Goal: Use online tool/utility: Use online tool/utility

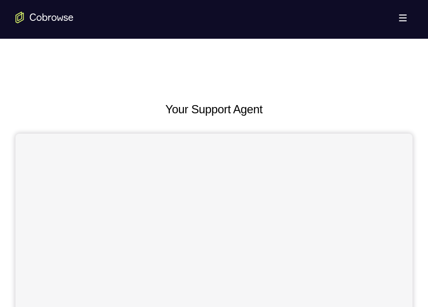
click at [403, 17] on button "Open main menu" at bounding box center [402, 17] width 19 height 19
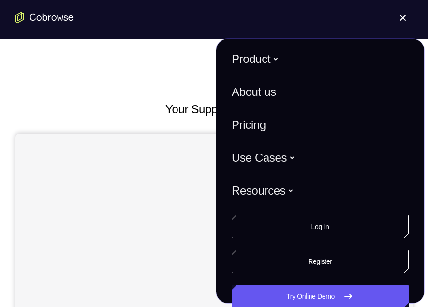
click at [403, 17] on span at bounding box center [403, 18] width 6 height 6
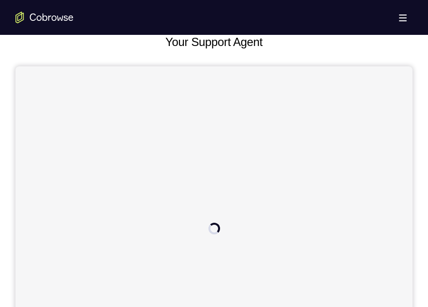
scroll to position [68, 0]
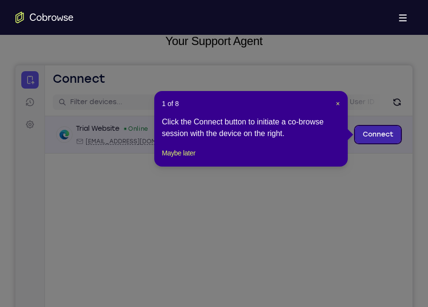
click at [382, 139] on link "Connect" at bounding box center [378, 134] width 46 height 17
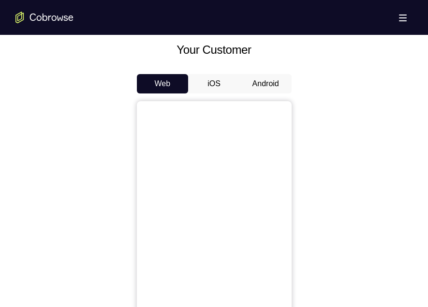
scroll to position [440, 0]
click at [256, 90] on button "Android" at bounding box center [266, 83] width 52 height 19
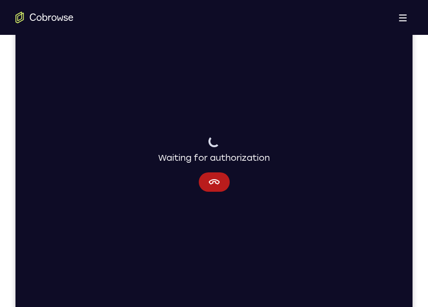
scroll to position [134, 0]
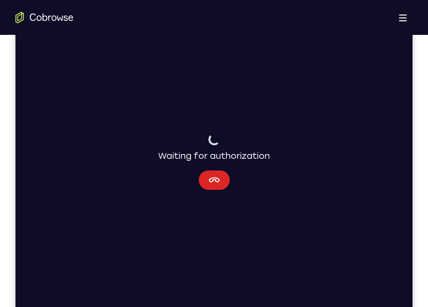
click at [217, 179] on icon "Cancel" at bounding box center [214, 179] width 11 height 5
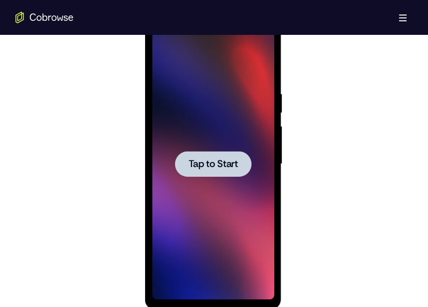
scroll to position [528, 0]
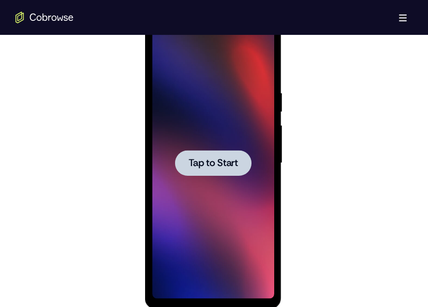
click at [227, 173] on div at bounding box center [213, 163] width 76 height 26
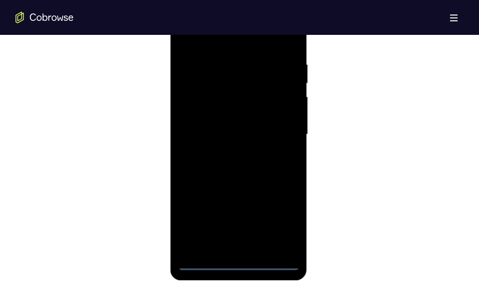
scroll to position [557, 0]
click at [241, 260] on div at bounding box center [239, 134] width 122 height 271
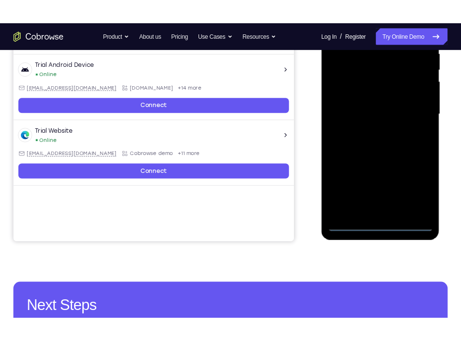
scroll to position [181, 0]
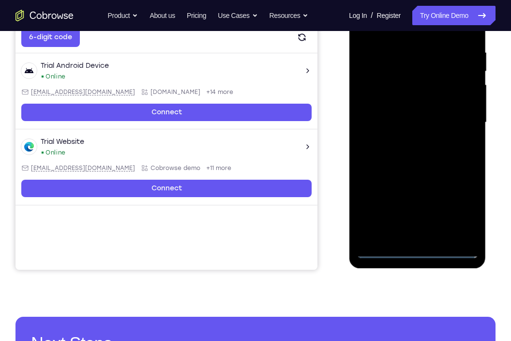
click at [428, 202] on div at bounding box center [417, 122] width 122 height 271
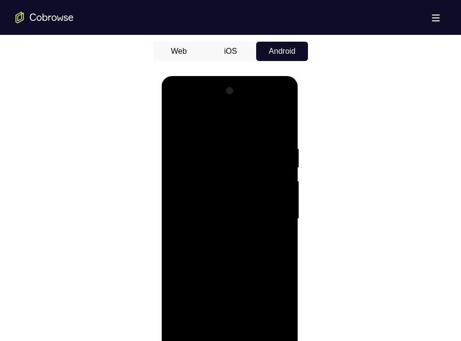
scroll to position [499, 0]
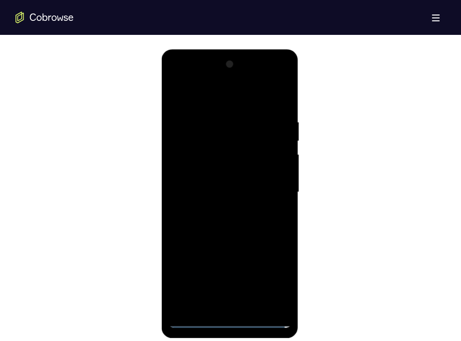
click at [196, 78] on div at bounding box center [229, 192] width 122 height 271
click at [275, 185] on div at bounding box center [229, 192] width 122 height 271
click at [217, 209] on div at bounding box center [229, 192] width 122 height 271
click at [229, 178] on div at bounding box center [229, 192] width 122 height 271
click at [213, 174] on div at bounding box center [229, 192] width 122 height 271
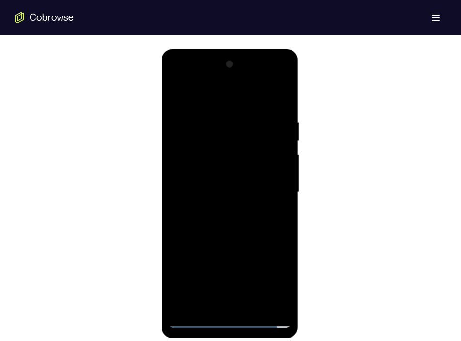
click at [219, 188] on div at bounding box center [229, 192] width 122 height 271
click at [216, 187] on div at bounding box center [229, 192] width 122 height 271
click at [243, 222] on div at bounding box center [229, 192] width 122 height 271
click at [260, 223] on div at bounding box center [229, 192] width 122 height 271
click at [283, 306] on div at bounding box center [229, 192] width 122 height 271
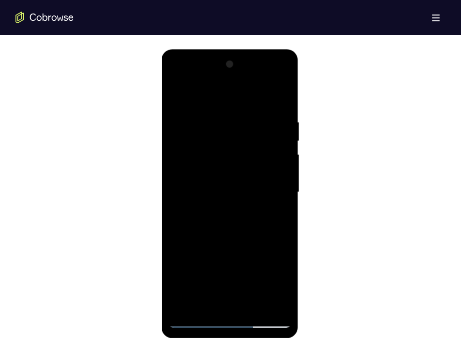
click at [276, 300] on div at bounding box center [229, 192] width 122 height 271
click at [192, 306] on div at bounding box center [229, 192] width 122 height 271
click at [240, 232] on div at bounding box center [229, 192] width 122 height 271
click at [280, 106] on div at bounding box center [229, 192] width 122 height 271
click at [283, 94] on div at bounding box center [229, 192] width 122 height 271
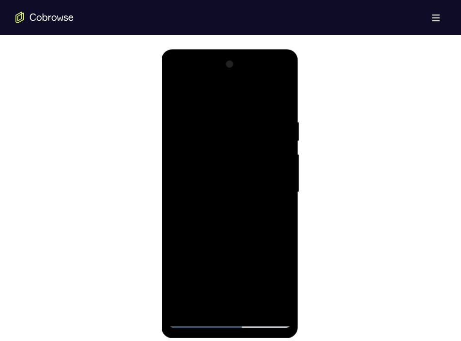
click at [250, 301] on div at bounding box center [229, 192] width 122 height 271
click at [251, 243] on div at bounding box center [229, 192] width 122 height 271
click at [214, 106] on div at bounding box center [229, 192] width 122 height 271
drag, startPoint x: 234, startPoint y: 182, endPoint x: 254, endPoint y: 122, distance: 63.5
click at [254, 122] on div at bounding box center [229, 192] width 122 height 271
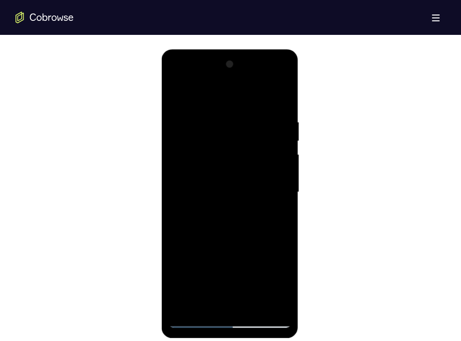
drag, startPoint x: 250, startPoint y: 177, endPoint x: 255, endPoint y: 120, distance: 56.8
click at [255, 120] on div at bounding box center [229, 192] width 122 height 271
drag, startPoint x: 233, startPoint y: 172, endPoint x: 244, endPoint y: 69, distance: 104.1
click at [244, 69] on div at bounding box center [229, 192] width 122 height 271
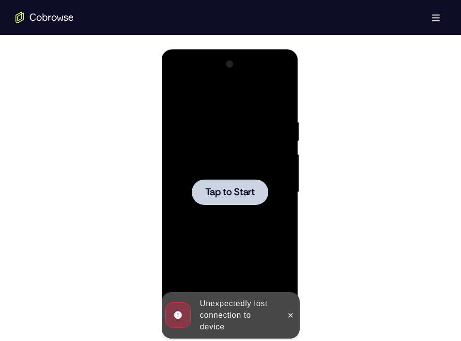
click at [222, 187] on span "Tap to Start" at bounding box center [229, 192] width 49 height 10
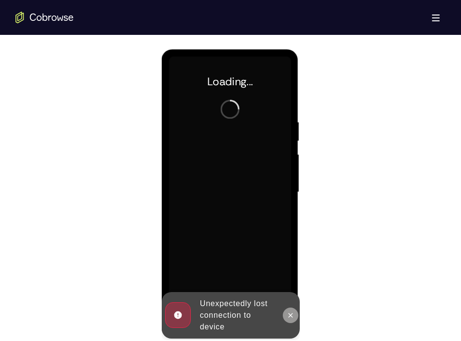
click at [284, 306] on button at bounding box center [289, 314] width 15 height 15
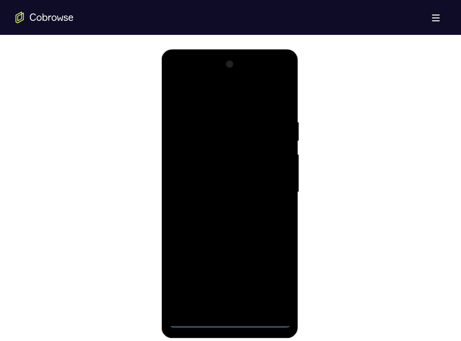
click at [233, 306] on div at bounding box center [229, 192] width 122 height 271
click at [268, 274] on div at bounding box center [229, 192] width 122 height 271
click at [192, 78] on div at bounding box center [229, 192] width 122 height 271
click at [265, 186] on div at bounding box center [229, 192] width 122 height 271
click at [218, 210] on div at bounding box center [229, 192] width 122 height 271
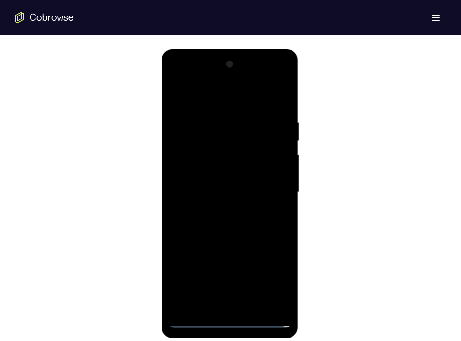
click at [227, 177] on div at bounding box center [229, 192] width 122 height 271
click at [226, 174] on div at bounding box center [229, 192] width 122 height 271
click at [238, 194] on div at bounding box center [229, 192] width 122 height 271
click at [239, 221] on div at bounding box center [229, 192] width 122 height 271
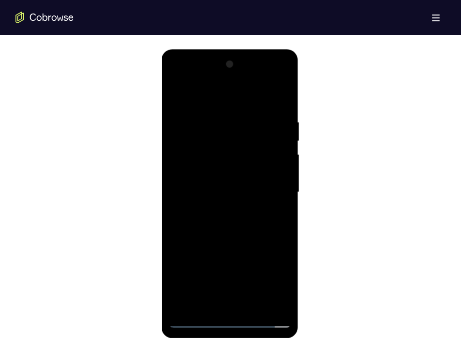
click at [205, 306] on div at bounding box center [229, 192] width 122 height 271
click at [235, 228] on div at bounding box center [229, 192] width 122 height 271
click at [207, 306] on div at bounding box center [229, 192] width 122 height 271
click at [219, 95] on div at bounding box center [229, 192] width 122 height 271
click at [236, 112] on div at bounding box center [229, 192] width 122 height 271
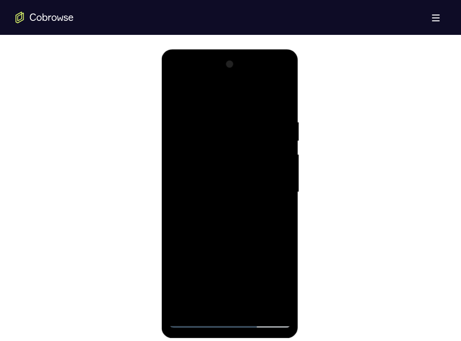
click at [224, 110] on div at bounding box center [229, 192] width 122 height 271
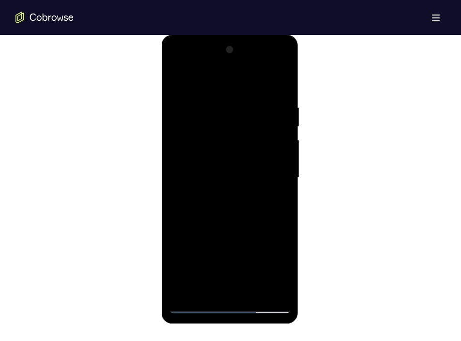
scroll to position [514, 0]
click at [237, 111] on div at bounding box center [229, 176] width 122 height 271
click at [196, 112] on div at bounding box center [229, 176] width 122 height 271
click at [229, 263] on div at bounding box center [229, 176] width 122 height 271
click at [235, 114] on div at bounding box center [229, 176] width 122 height 271
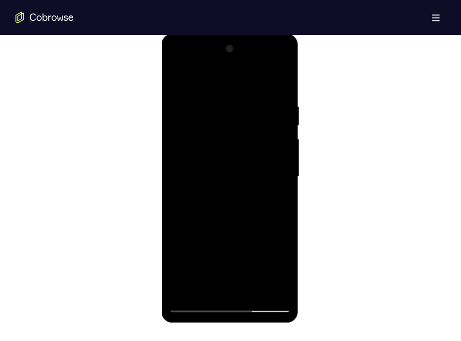
click at [173, 80] on div at bounding box center [229, 176] width 122 height 271
click at [208, 117] on div at bounding box center [229, 176] width 122 height 271
click at [225, 114] on div at bounding box center [229, 176] width 122 height 271
click at [177, 79] on div at bounding box center [229, 176] width 122 height 271
click at [265, 76] on div at bounding box center [229, 176] width 122 height 271
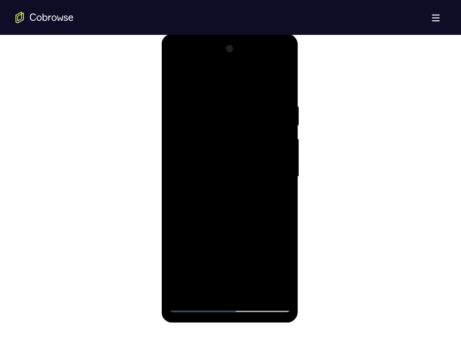
click at [279, 78] on div at bounding box center [229, 176] width 122 height 271
click at [222, 79] on div at bounding box center [229, 176] width 122 height 271
click at [178, 139] on div at bounding box center [229, 176] width 122 height 271
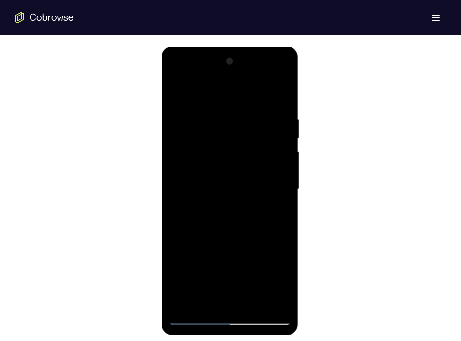
scroll to position [501, 0]
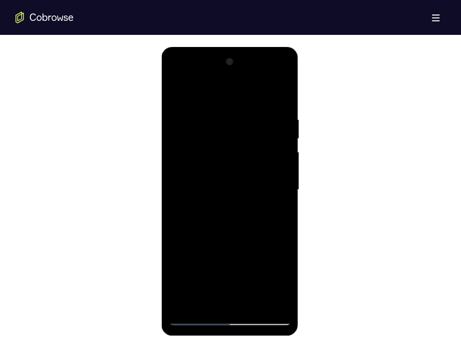
click at [178, 152] on div at bounding box center [229, 189] width 122 height 271
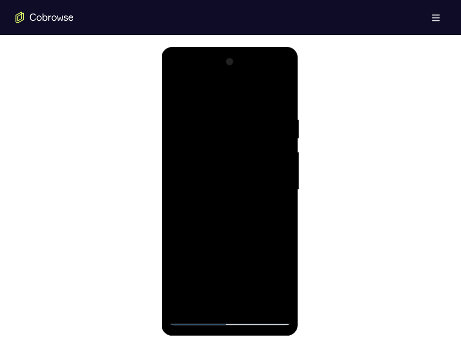
click at [178, 152] on div at bounding box center [229, 189] width 122 height 271
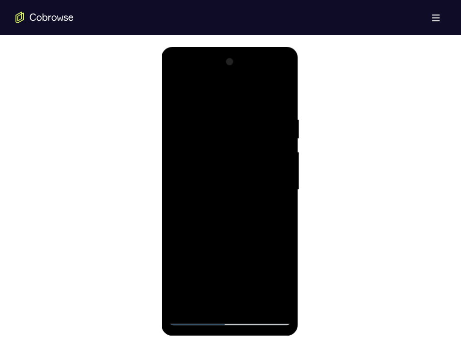
click at [256, 303] on div at bounding box center [229, 189] width 122 height 271
click at [250, 240] on div at bounding box center [229, 189] width 122 height 271
drag, startPoint x: 237, startPoint y: 246, endPoint x: 244, endPoint y: 142, distance: 104.3
click at [244, 142] on div at bounding box center [229, 189] width 122 height 271
drag, startPoint x: 242, startPoint y: 244, endPoint x: 240, endPoint y: 333, distance: 89.5
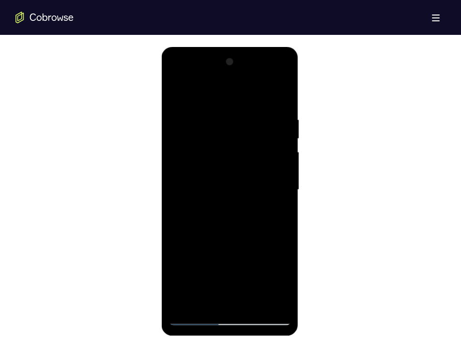
click at [240, 306] on div at bounding box center [229, 191] width 137 height 288
click at [277, 168] on div at bounding box center [229, 189] width 122 height 271
click at [176, 90] on div at bounding box center [229, 189] width 122 height 271
click at [203, 306] on div at bounding box center [229, 189] width 122 height 271
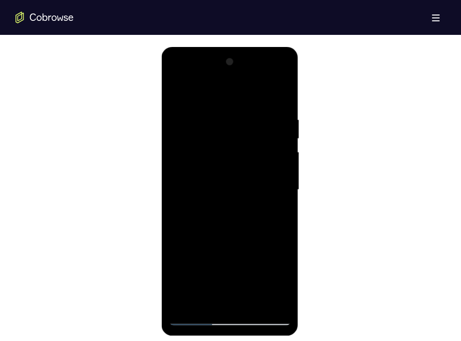
click at [207, 301] on div at bounding box center [229, 189] width 122 height 271
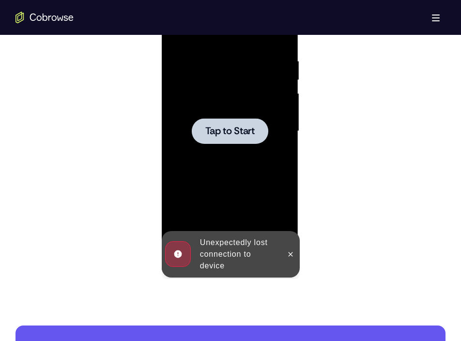
scroll to position [560, 0]
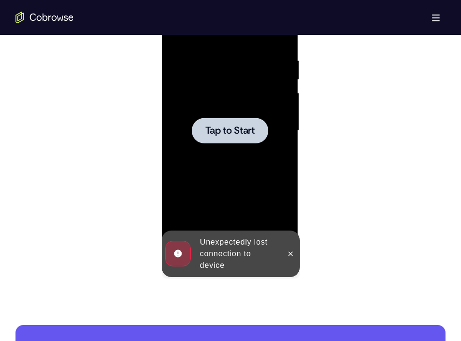
click at [218, 129] on span "Tap to Start" at bounding box center [229, 131] width 49 height 10
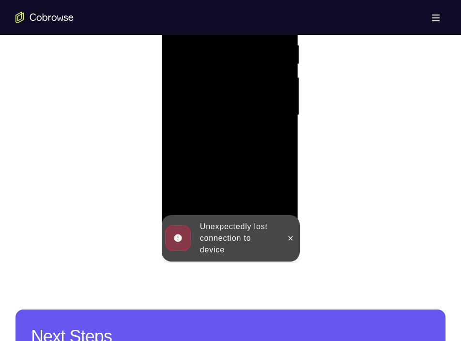
scroll to position [576, 0]
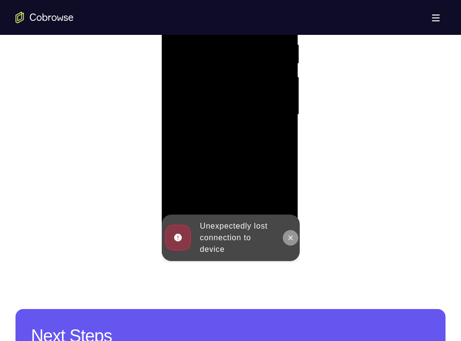
click at [287, 239] on icon at bounding box center [290, 238] width 8 height 8
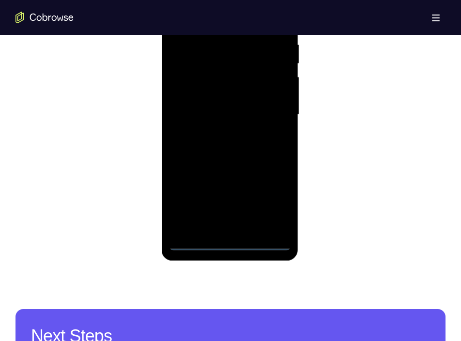
click at [228, 243] on div at bounding box center [229, 114] width 122 height 271
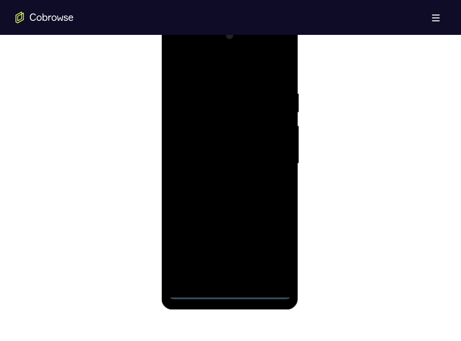
scroll to position [527, 0]
click at [268, 247] on div at bounding box center [229, 164] width 122 height 271
click at [194, 50] on div at bounding box center [229, 164] width 122 height 271
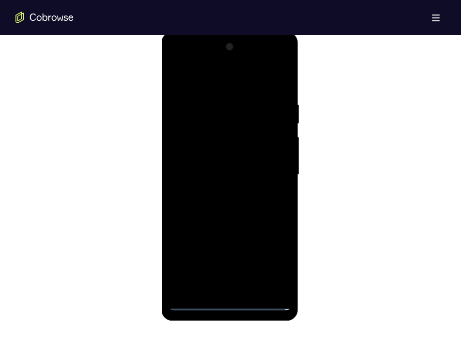
scroll to position [520, 0]
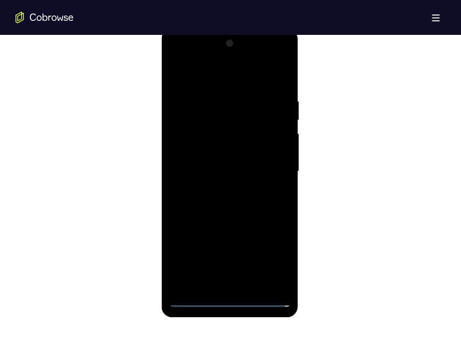
click at [278, 166] on div at bounding box center [229, 171] width 122 height 271
click at [229, 272] on div at bounding box center [229, 171] width 122 height 271
click at [241, 286] on div at bounding box center [229, 171] width 122 height 271
click at [217, 154] on div at bounding box center [229, 171] width 122 height 271
click at [211, 167] on div at bounding box center [229, 171] width 122 height 271
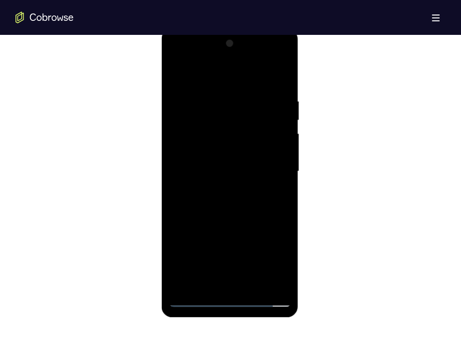
click at [280, 286] on div at bounding box center [229, 171] width 122 height 271
click at [226, 148] on div at bounding box center [229, 171] width 122 height 271
click at [228, 230] on div at bounding box center [229, 171] width 122 height 271
drag, startPoint x: 241, startPoint y: 225, endPoint x: 249, endPoint y: 173, distance: 52.0
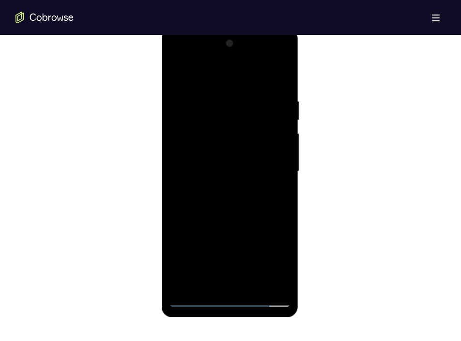
click at [249, 173] on div at bounding box center [229, 171] width 122 height 271
click at [210, 285] on div at bounding box center [229, 171] width 122 height 271
click at [228, 70] on div at bounding box center [229, 171] width 122 height 271
click at [184, 109] on div at bounding box center [229, 171] width 122 height 271
click at [221, 89] on div at bounding box center [229, 171] width 122 height 271
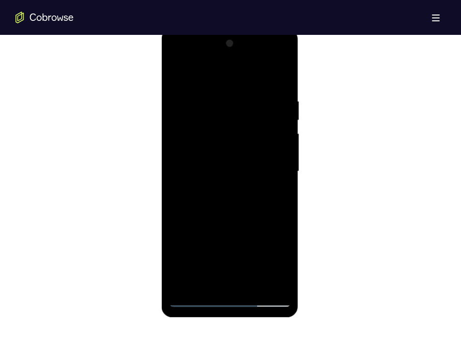
drag, startPoint x: 226, startPoint y: 96, endPoint x: 216, endPoint y: 165, distance: 69.5
click at [216, 165] on div at bounding box center [229, 171] width 122 height 271
click at [188, 98] on div at bounding box center [229, 171] width 122 height 271
click at [180, 73] on div at bounding box center [229, 171] width 122 height 271
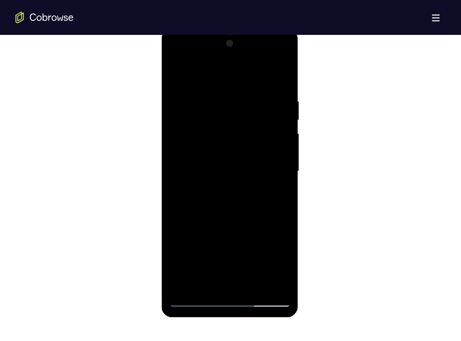
click at [212, 136] on div at bounding box center [229, 171] width 122 height 271
click at [185, 101] on div at bounding box center [229, 171] width 122 height 271
click at [275, 283] on div at bounding box center [229, 171] width 122 height 271
click at [175, 73] on div at bounding box center [229, 171] width 122 height 271
click at [209, 262] on div at bounding box center [229, 171] width 122 height 271
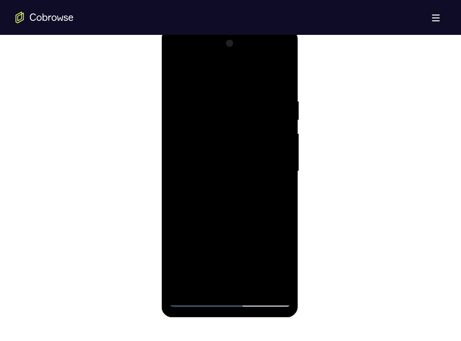
drag, startPoint x: 225, startPoint y: 195, endPoint x: 233, endPoint y: 78, distance: 117.4
click at [233, 78] on div at bounding box center [229, 171] width 122 height 271
click at [183, 282] on div at bounding box center [229, 171] width 122 height 271
drag, startPoint x: 275, startPoint y: 91, endPoint x: 212, endPoint y: 95, distance: 62.6
click at [212, 95] on div at bounding box center [229, 171] width 122 height 271
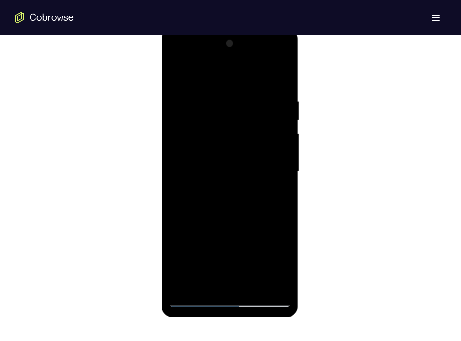
drag, startPoint x: 276, startPoint y: 101, endPoint x: 211, endPoint y: 103, distance: 64.9
click at [211, 103] on div at bounding box center [229, 171] width 122 height 271
drag, startPoint x: 272, startPoint y: 102, endPoint x: 192, endPoint y: 108, distance: 80.1
click at [192, 108] on div at bounding box center [229, 171] width 122 height 271
drag, startPoint x: 261, startPoint y: 92, endPoint x: 187, endPoint y: 94, distance: 74.1
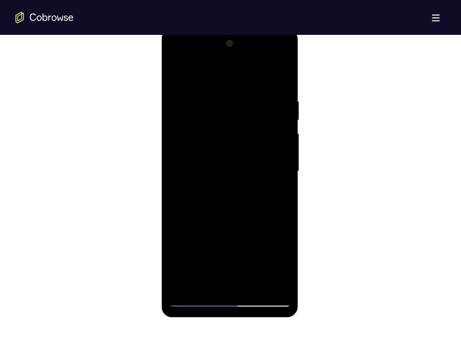
click at [187, 94] on div at bounding box center [229, 171] width 122 height 271
drag, startPoint x: 266, startPoint y: 95, endPoint x: 199, endPoint y: 96, distance: 66.8
click at [199, 96] on div at bounding box center [229, 171] width 122 height 271
drag, startPoint x: 268, startPoint y: 102, endPoint x: 190, endPoint y: 102, distance: 78.4
click at [190, 102] on div at bounding box center [229, 171] width 122 height 271
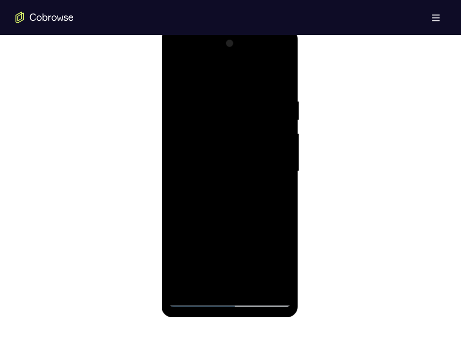
drag, startPoint x: 269, startPoint y: 96, endPoint x: 170, endPoint y: 97, distance: 98.2
click at [170, 97] on div at bounding box center [229, 171] width 122 height 271
drag, startPoint x: 256, startPoint y: 103, endPoint x: 168, endPoint y: 111, distance: 87.5
click at [168, 111] on div at bounding box center [229, 171] width 122 height 271
drag, startPoint x: 255, startPoint y: 96, endPoint x: 178, endPoint y: 96, distance: 76.5
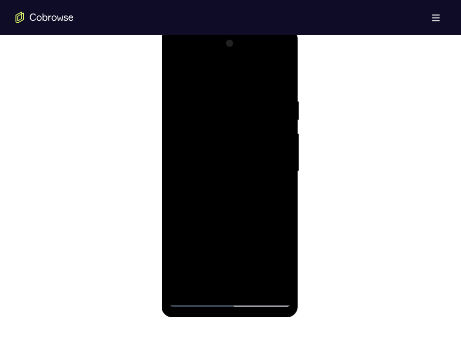
click at [178, 96] on div at bounding box center [229, 171] width 122 height 271
click at [269, 95] on div at bounding box center [229, 171] width 122 height 271
click at [284, 170] on div at bounding box center [229, 171] width 122 height 271
click at [284, 167] on div at bounding box center [229, 171] width 122 height 271
drag, startPoint x: 272, startPoint y: 101, endPoint x: 206, endPoint y: 108, distance: 66.7
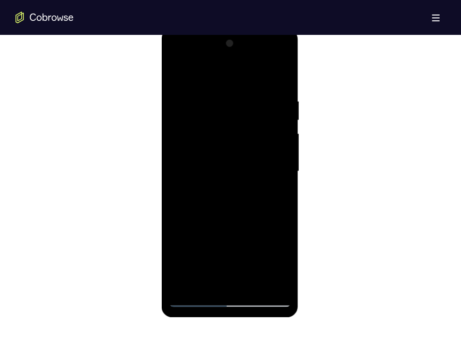
click at [206, 108] on div at bounding box center [229, 171] width 122 height 271
click at [256, 284] on div at bounding box center [229, 171] width 122 height 271
click at [237, 219] on div at bounding box center [229, 171] width 122 height 271
drag, startPoint x: 247, startPoint y: 205, endPoint x: 255, endPoint y: 103, distance: 102.9
click at [255, 103] on div at bounding box center [229, 171] width 122 height 271
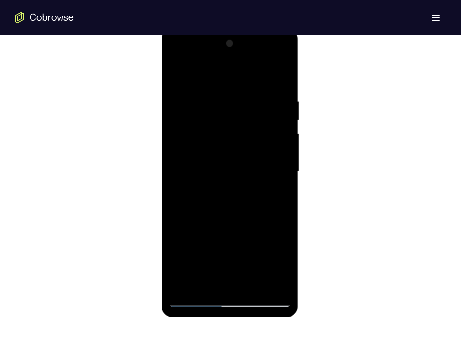
drag, startPoint x: 234, startPoint y: 176, endPoint x: 236, endPoint y: 284, distance: 108.4
click at [236, 284] on div at bounding box center [229, 171] width 122 height 271
click at [225, 86] on div at bounding box center [229, 171] width 122 height 271
click at [238, 114] on div at bounding box center [229, 171] width 122 height 271
click at [232, 281] on div at bounding box center [229, 171] width 122 height 271
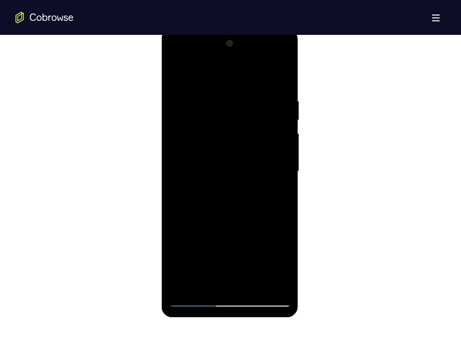
click at [204, 280] on div at bounding box center [229, 171] width 122 height 271
click at [205, 254] on div at bounding box center [229, 171] width 122 height 271
click at [284, 284] on div at bounding box center [229, 171] width 122 height 271
click at [282, 264] on div at bounding box center [229, 171] width 122 height 271
click at [274, 187] on div at bounding box center [229, 171] width 122 height 271
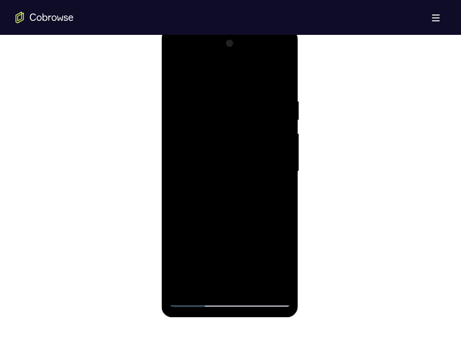
click at [175, 74] on div at bounding box center [229, 171] width 122 height 271
drag, startPoint x: 241, startPoint y: 223, endPoint x: 246, endPoint y: 169, distance: 53.9
click at [246, 169] on div at bounding box center [229, 171] width 122 height 271
drag, startPoint x: 238, startPoint y: 259, endPoint x: 238, endPoint y: 171, distance: 88.1
click at [238, 171] on div at bounding box center [229, 171] width 122 height 271
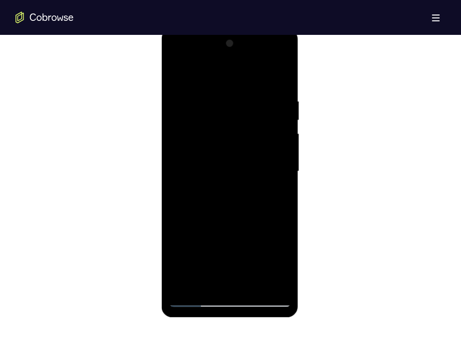
drag, startPoint x: 216, startPoint y: 265, endPoint x: 219, endPoint y: 156, distance: 108.9
click at [219, 156] on div at bounding box center [229, 171] width 122 height 271
drag, startPoint x: 242, startPoint y: 257, endPoint x: 238, endPoint y: 147, distance: 110.9
click at [238, 147] on div at bounding box center [229, 171] width 122 height 271
click at [180, 75] on div at bounding box center [229, 171] width 122 height 271
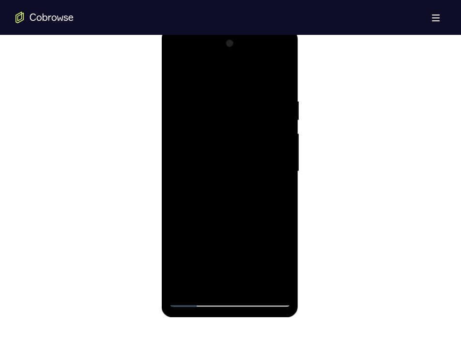
click at [199, 283] on div at bounding box center [229, 171] width 122 height 271
click at [221, 74] on div at bounding box center [229, 171] width 122 height 271
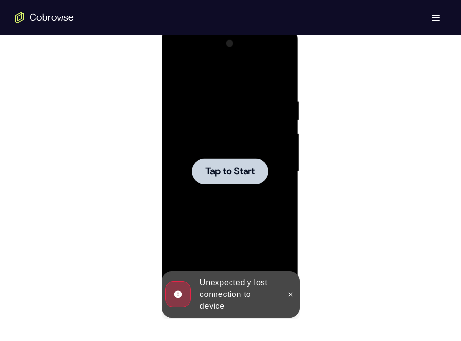
click at [241, 173] on span "Tap to Start" at bounding box center [229, 171] width 49 height 10
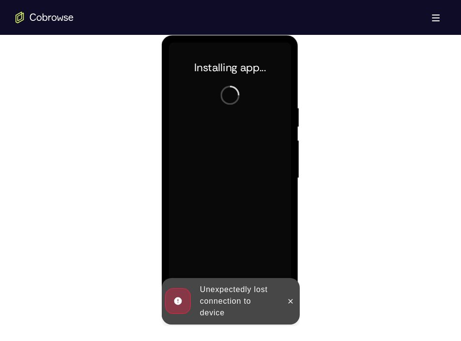
scroll to position [512, 0]
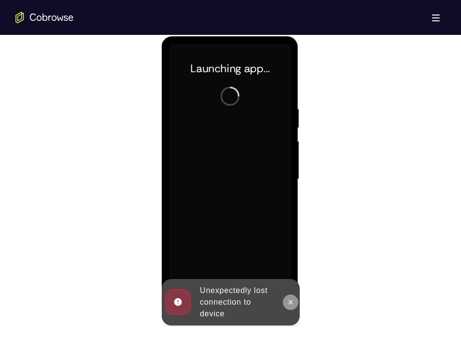
click at [286, 301] on icon at bounding box center [290, 302] width 8 height 8
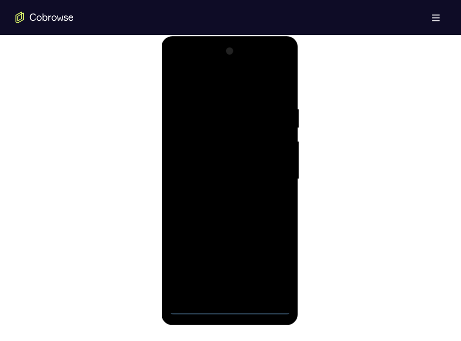
click at [232, 306] on div at bounding box center [229, 179] width 122 height 271
click at [271, 265] on div at bounding box center [229, 179] width 122 height 271
click at [196, 65] on div at bounding box center [229, 179] width 122 height 271
click at [268, 174] on div at bounding box center [229, 179] width 122 height 271
click at [220, 196] on div at bounding box center [229, 179] width 122 height 271
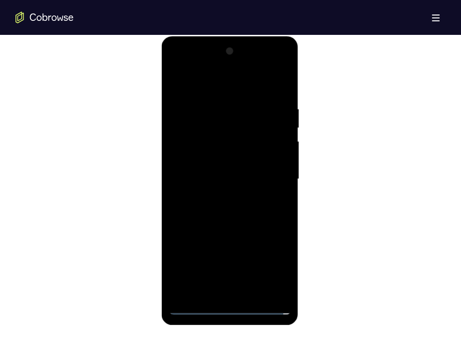
click at [217, 161] on div at bounding box center [229, 179] width 122 height 271
click at [213, 170] on div at bounding box center [229, 179] width 122 height 271
click at [237, 157] on div at bounding box center [229, 179] width 122 height 271
click at [247, 227] on div at bounding box center [229, 179] width 122 height 271
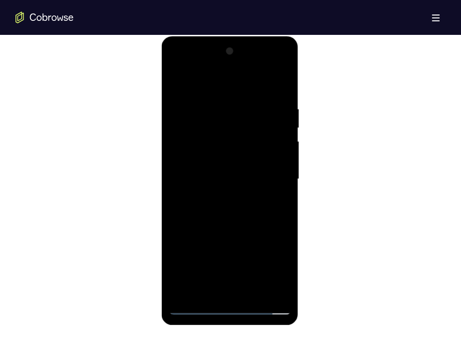
drag, startPoint x: 247, startPoint y: 227, endPoint x: 246, endPoint y: 101, distance: 125.8
click at [246, 101] on div at bounding box center [229, 179] width 122 height 271
drag, startPoint x: 239, startPoint y: 250, endPoint x: 221, endPoint y: 89, distance: 162.6
click at [221, 89] on div at bounding box center [229, 179] width 122 height 271
drag, startPoint x: 236, startPoint y: 229, endPoint x: 228, endPoint y: 77, distance: 152.2
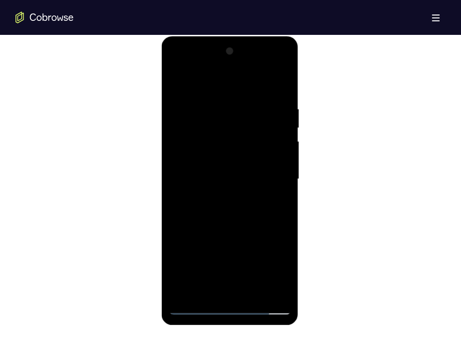
click at [228, 77] on div at bounding box center [229, 179] width 122 height 271
drag, startPoint x: 211, startPoint y: 246, endPoint x: 216, endPoint y: 110, distance: 136.1
click at [216, 110] on div at bounding box center [229, 179] width 122 height 271
drag, startPoint x: 240, startPoint y: 239, endPoint x: 247, endPoint y: 170, distance: 69.1
click at [247, 170] on div at bounding box center [229, 179] width 122 height 271
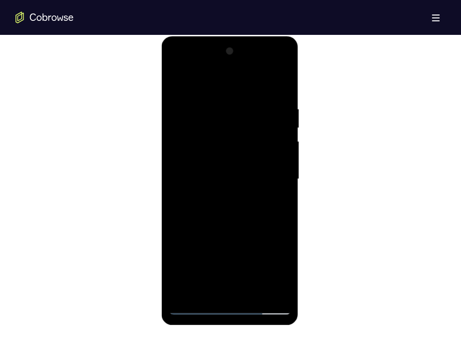
click at [253, 292] on div at bounding box center [229, 179] width 122 height 271
click at [241, 232] on div at bounding box center [229, 179] width 122 height 271
click at [182, 78] on div at bounding box center [229, 179] width 122 height 271
click at [204, 295] on div at bounding box center [229, 179] width 122 height 271
click at [221, 82] on div at bounding box center [229, 179] width 122 height 271
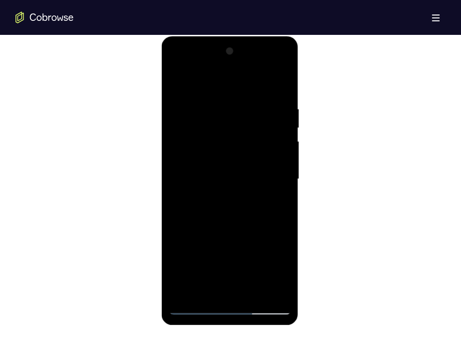
click at [193, 104] on div at bounding box center [229, 179] width 122 height 271
drag, startPoint x: 205, startPoint y: 121, endPoint x: 204, endPoint y: 196, distance: 75.0
click at [204, 196] on div at bounding box center [229, 179] width 122 height 271
drag, startPoint x: 197, startPoint y: 106, endPoint x: 198, endPoint y: 122, distance: 15.5
click at [198, 122] on div at bounding box center [229, 179] width 122 height 271
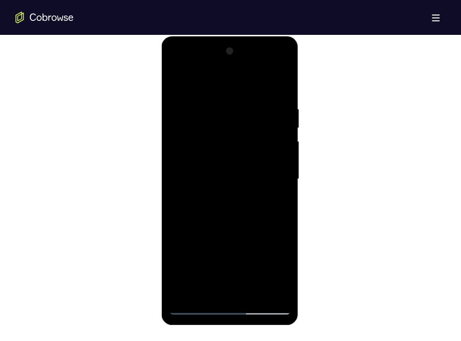
click at [174, 82] on div at bounding box center [229, 179] width 122 height 271
click at [283, 270] on div at bounding box center [229, 179] width 122 height 271
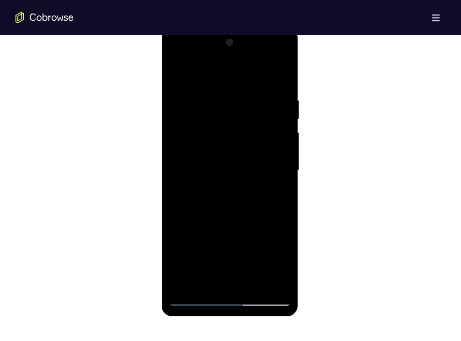
scroll to position [519, 0]
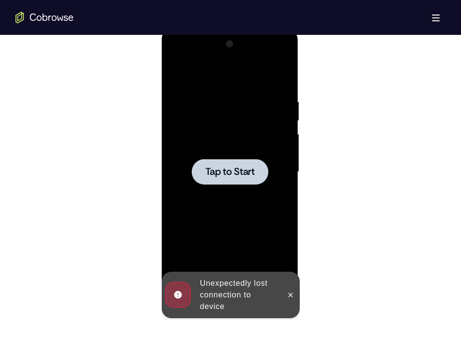
click at [243, 176] on span "Tap to Start" at bounding box center [229, 172] width 49 height 10
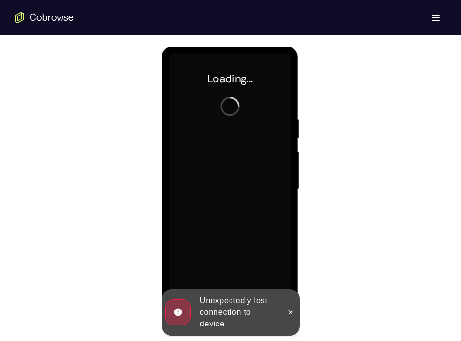
scroll to position [502, 0]
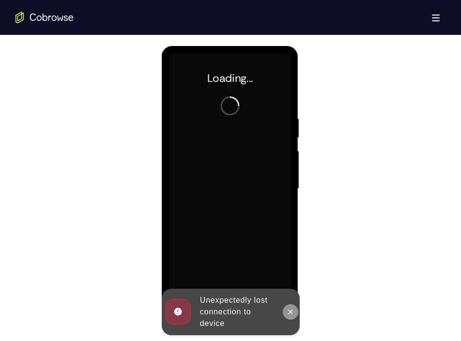
click at [291, 306] on icon at bounding box center [290, 312] width 8 height 8
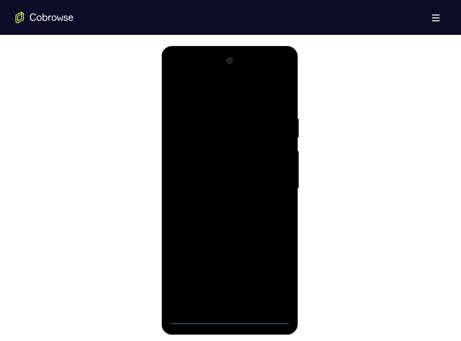
click at [228, 306] on div at bounding box center [229, 188] width 122 height 271
click at [275, 279] on div at bounding box center [229, 188] width 122 height 271
click at [187, 74] on div at bounding box center [229, 188] width 122 height 271
click at [267, 183] on div at bounding box center [229, 188] width 122 height 271
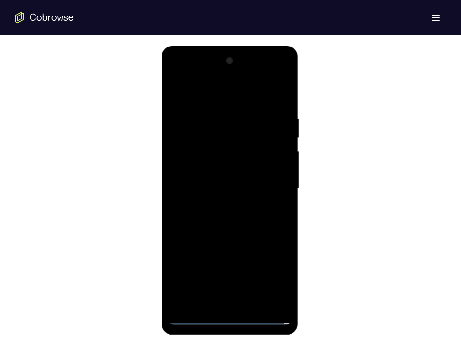
click at [221, 206] on div at bounding box center [229, 188] width 122 height 271
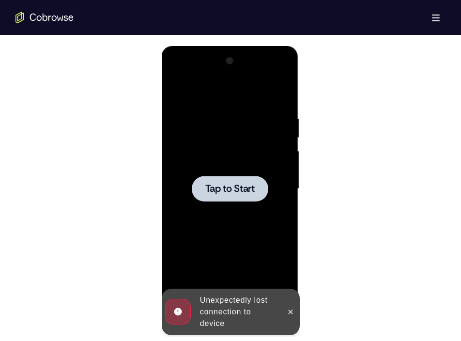
click at [239, 188] on span "Tap to Start" at bounding box center [229, 189] width 49 height 10
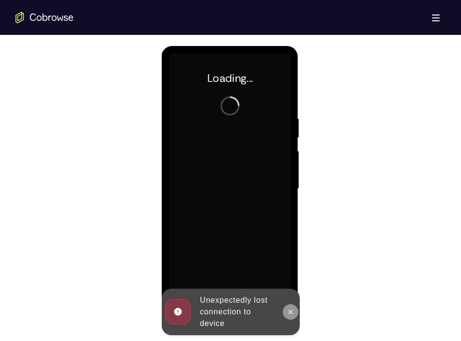
click at [287, 306] on icon at bounding box center [290, 312] width 8 height 8
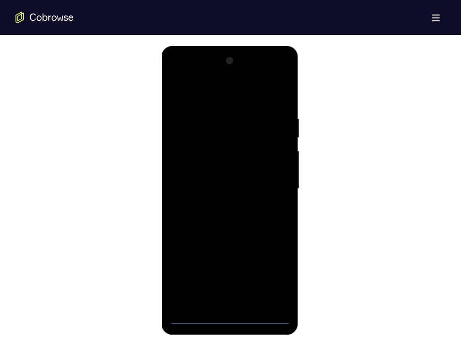
click at [229, 306] on div at bounding box center [229, 188] width 122 height 271
click at [274, 282] on div at bounding box center [229, 188] width 122 height 271
click at [184, 75] on div at bounding box center [229, 188] width 122 height 271
click at [269, 187] on div at bounding box center [229, 188] width 122 height 271
click at [221, 206] on div at bounding box center [229, 188] width 122 height 271
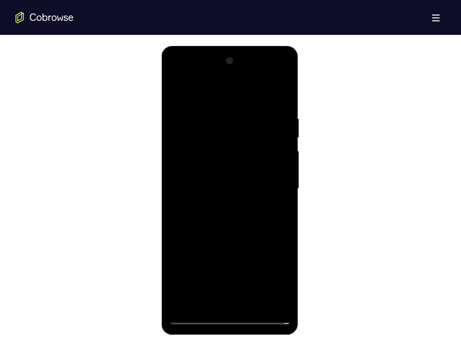
click at [219, 173] on div at bounding box center [229, 188] width 122 height 271
click at [217, 169] on div at bounding box center [229, 188] width 122 height 271
click at [247, 187] on div at bounding box center [229, 188] width 122 height 271
click at [240, 219] on div at bounding box center [229, 188] width 122 height 271
click at [243, 214] on div at bounding box center [229, 188] width 122 height 271
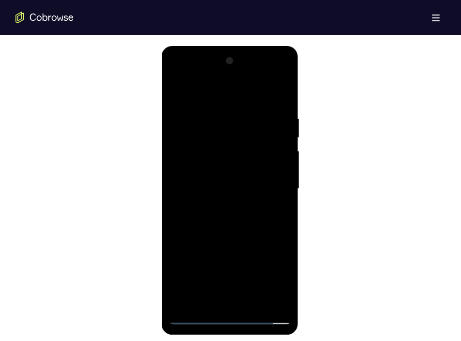
click at [279, 109] on div at bounding box center [229, 188] width 122 height 271
click at [281, 103] on div at bounding box center [229, 188] width 122 height 271
click at [281, 89] on div at bounding box center [229, 188] width 122 height 271
drag, startPoint x: 233, startPoint y: 119, endPoint x: 237, endPoint y: 194, distance: 75.1
click at [237, 194] on div at bounding box center [229, 188] width 122 height 271
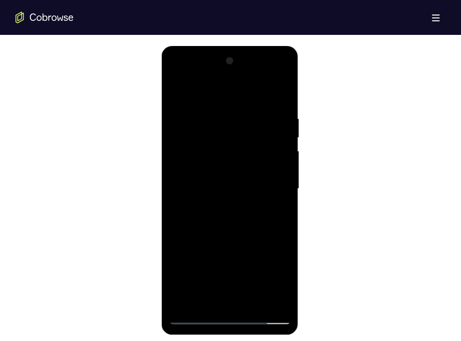
click at [239, 105] on div at bounding box center [229, 188] width 122 height 271
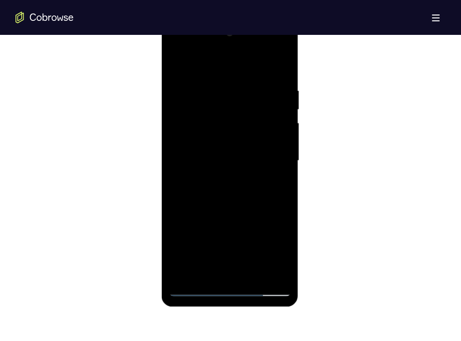
scroll to position [548, 0]
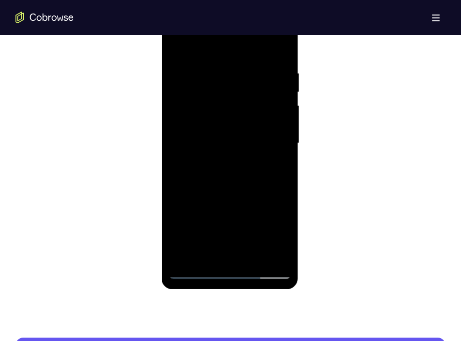
click at [204, 230] on div at bounding box center [229, 143] width 122 height 271
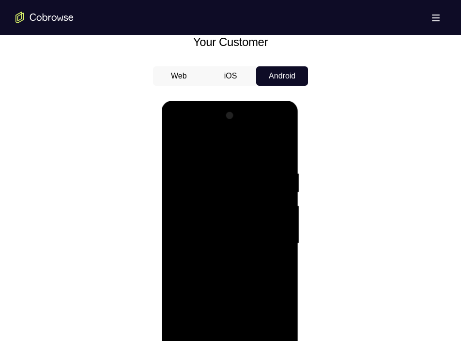
scroll to position [454, 0]
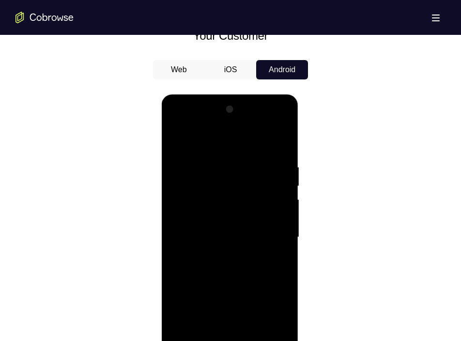
click at [180, 225] on div at bounding box center [229, 237] width 122 height 271
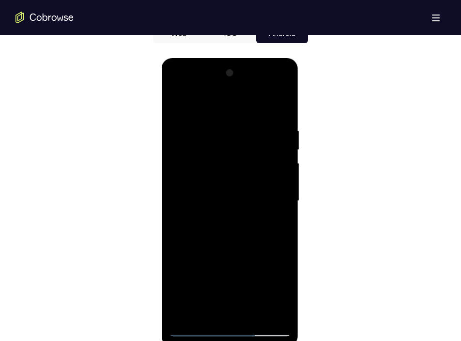
scroll to position [491, 0]
click at [279, 191] on div at bounding box center [229, 200] width 122 height 271
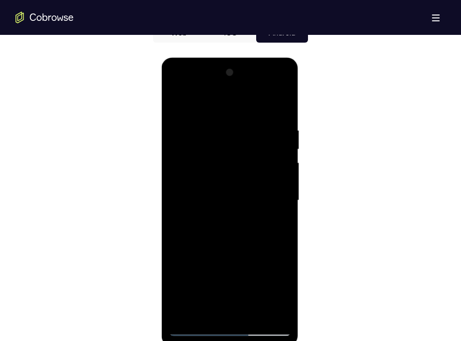
click at [279, 191] on div at bounding box center [229, 200] width 122 height 271
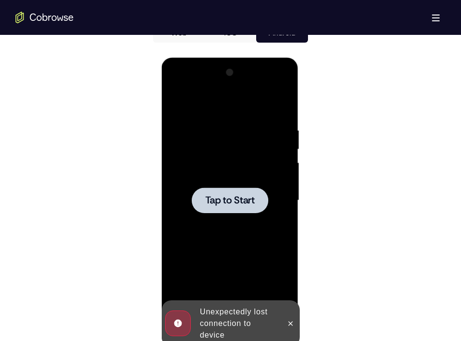
click at [224, 192] on div at bounding box center [229, 200] width 76 height 26
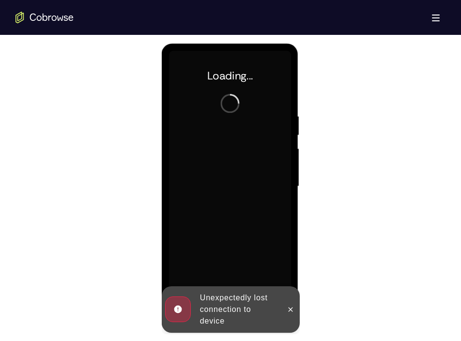
scroll to position [503, 0]
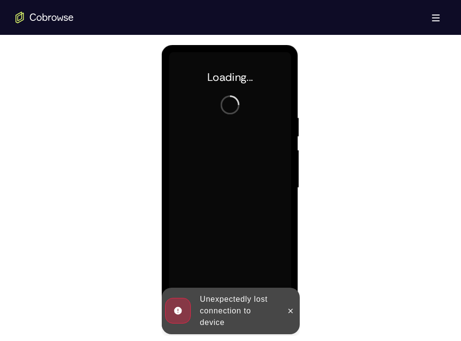
click at [280, 306] on div "Unexpectedly lost connection to device" at bounding box center [238, 310] width 85 height 43
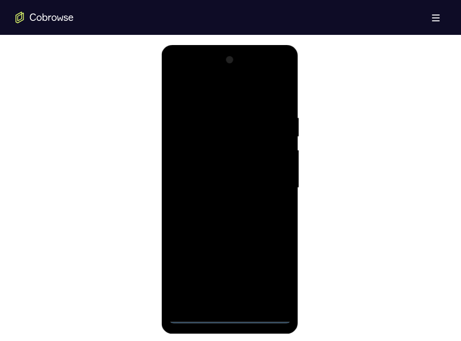
click at [233, 306] on div at bounding box center [229, 187] width 122 height 271
click at [229, 306] on div at bounding box center [229, 187] width 122 height 271
click at [263, 276] on div at bounding box center [229, 187] width 122 height 271
click at [191, 70] on div at bounding box center [229, 187] width 122 height 271
click at [268, 180] on div at bounding box center [229, 187] width 122 height 271
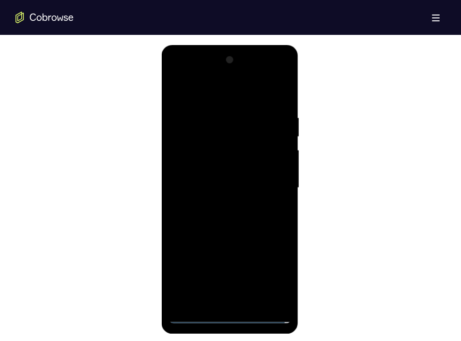
click at [223, 204] on div at bounding box center [229, 187] width 122 height 271
click at [223, 180] on div at bounding box center [229, 187] width 122 height 271
click at [217, 175] on div at bounding box center [229, 187] width 122 height 271
click at [238, 189] on div at bounding box center [229, 187] width 122 height 271
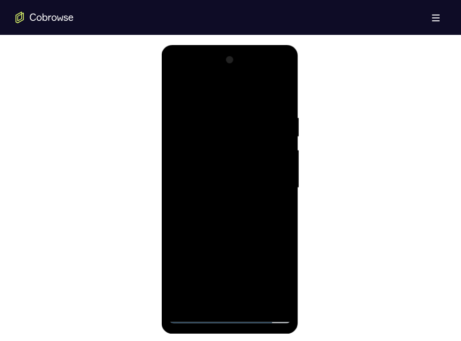
click at [231, 214] on div at bounding box center [229, 187] width 122 height 271
click at [240, 227] on div at bounding box center [229, 187] width 122 height 271
drag, startPoint x: 232, startPoint y: 93, endPoint x: 233, endPoint y: 56, distance: 36.8
click at [233, 56] on div at bounding box center [229, 187] width 122 height 271
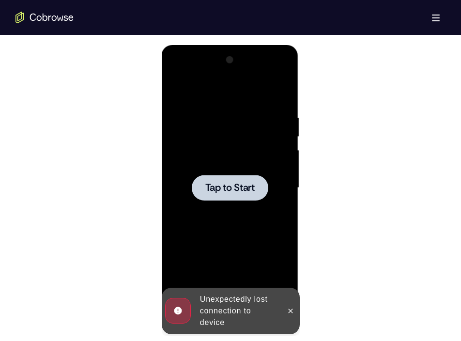
click at [241, 186] on span "Tap to Start" at bounding box center [229, 188] width 49 height 10
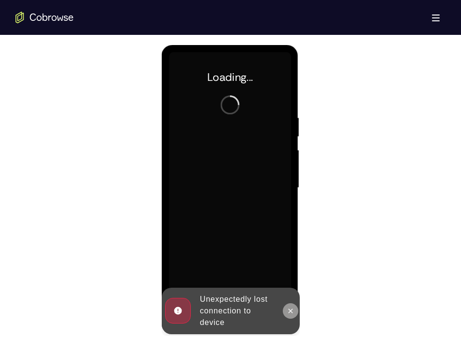
click at [291, 306] on icon at bounding box center [290, 311] width 8 height 8
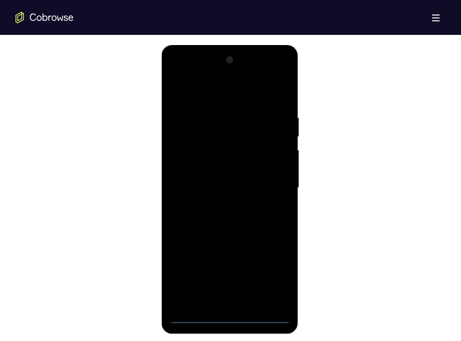
click at [228, 306] on div at bounding box center [229, 187] width 122 height 271
click at [271, 267] on div at bounding box center [229, 187] width 122 height 271
click at [191, 76] on div at bounding box center [229, 187] width 122 height 271
click at [272, 184] on div at bounding box center [229, 187] width 122 height 271
click at [215, 210] on div at bounding box center [229, 187] width 122 height 271
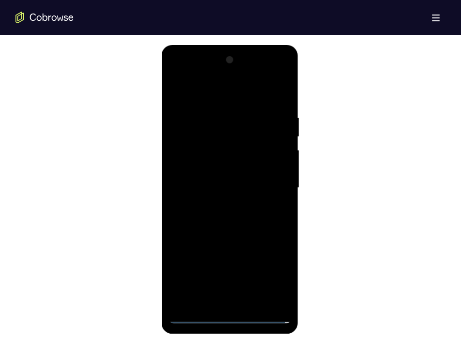
click at [223, 173] on div at bounding box center [229, 187] width 122 height 271
click at [223, 172] on div at bounding box center [229, 187] width 122 height 271
click at [200, 186] on div at bounding box center [229, 187] width 122 height 271
click at [284, 90] on div at bounding box center [229, 187] width 122 height 271
click at [286, 103] on div at bounding box center [229, 187] width 122 height 271
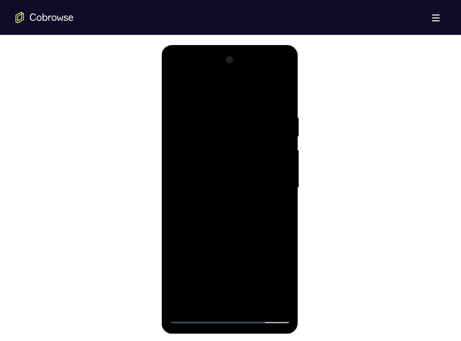
click at [280, 91] on div at bounding box center [229, 187] width 122 height 271
click at [219, 109] on div at bounding box center [229, 187] width 122 height 271
drag, startPoint x: 218, startPoint y: 266, endPoint x: 231, endPoint y: 178, distance: 89.5
click at [231, 178] on div at bounding box center [229, 187] width 122 height 271
click at [208, 297] on div at bounding box center [229, 187] width 122 height 271
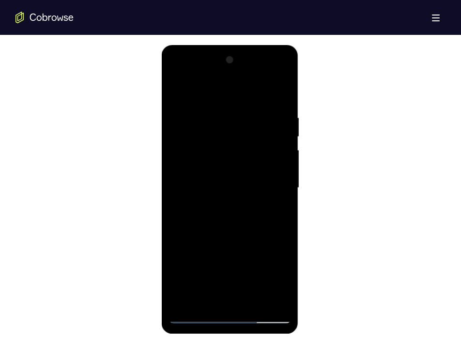
click at [210, 92] on div at bounding box center [229, 187] width 122 height 271
click at [279, 105] on div at bounding box center [229, 187] width 122 height 271
click at [228, 86] on div at bounding box center [229, 187] width 122 height 271
drag, startPoint x: 240, startPoint y: 178, endPoint x: 238, endPoint y: 229, distance: 51.4
click at [238, 229] on div at bounding box center [229, 187] width 122 height 271
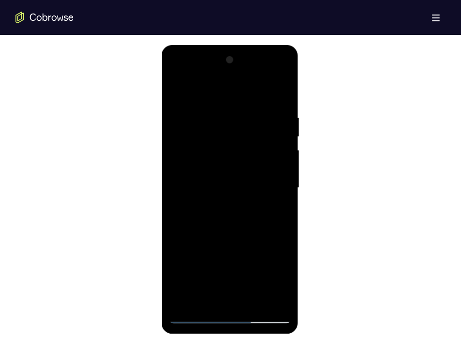
scroll to position [498, 0]
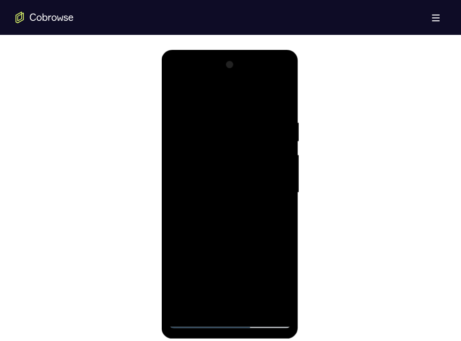
click at [222, 112] on div at bounding box center [229, 192] width 122 height 271
click at [182, 114] on div at bounding box center [229, 192] width 122 height 271
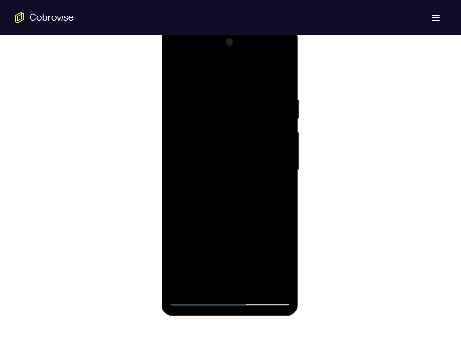
scroll to position [523, 0]
click at [277, 115] on div at bounding box center [229, 167] width 122 height 271
click at [281, 76] on div at bounding box center [229, 167] width 122 height 271
drag, startPoint x: 277, startPoint y: 112, endPoint x: 277, endPoint y: 140, distance: 28.1
click at [277, 140] on div at bounding box center [229, 167] width 122 height 271
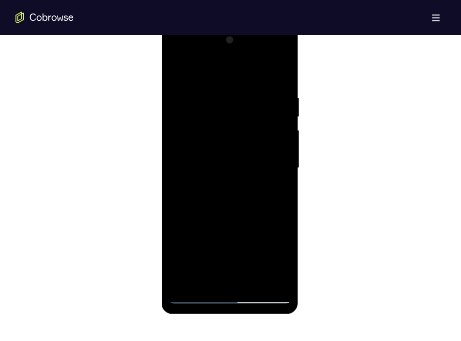
click at [239, 140] on div at bounding box center [229, 167] width 122 height 271
click at [210, 83] on div at bounding box center [229, 167] width 122 height 271
click at [236, 138] on div at bounding box center [229, 167] width 122 height 271
click at [173, 68] on div at bounding box center [229, 167] width 122 height 271
click at [177, 68] on div at bounding box center [229, 167] width 122 height 271
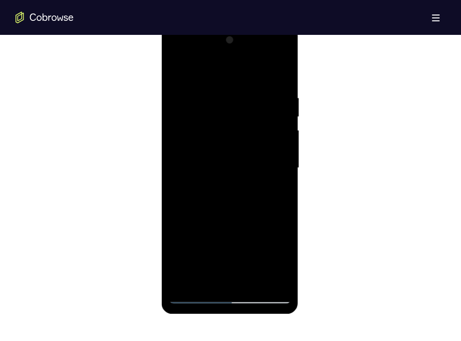
click at [249, 276] on div at bounding box center [229, 167] width 122 height 271
click at [238, 219] on div at bounding box center [229, 167] width 122 height 271
click at [232, 168] on div at bounding box center [229, 167] width 122 height 271
click at [218, 276] on div at bounding box center [229, 167] width 122 height 271
click at [202, 277] on div at bounding box center [229, 167] width 122 height 271
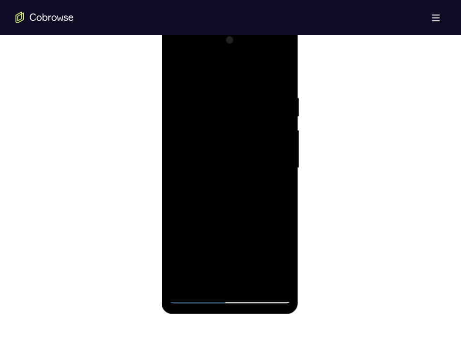
click at [283, 265] on div at bounding box center [229, 167] width 122 height 271
click at [277, 187] on div at bounding box center [229, 167] width 122 height 271
click at [175, 76] on div at bounding box center [229, 167] width 122 height 271
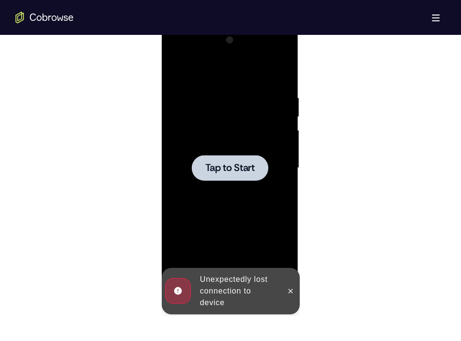
click at [234, 168] on span "Tap to Start" at bounding box center [229, 168] width 49 height 10
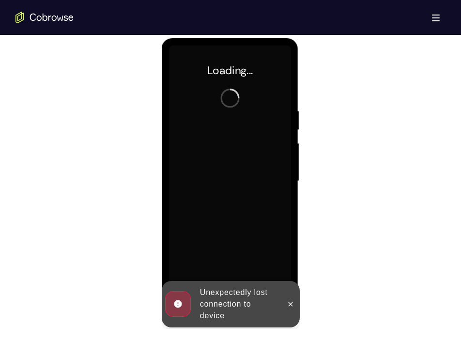
scroll to position [508, 0]
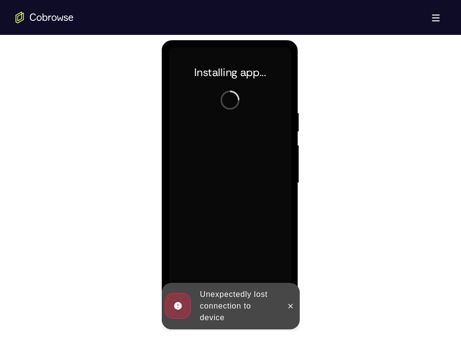
click at [131, 166] on div at bounding box center [230, 182] width 430 height 298
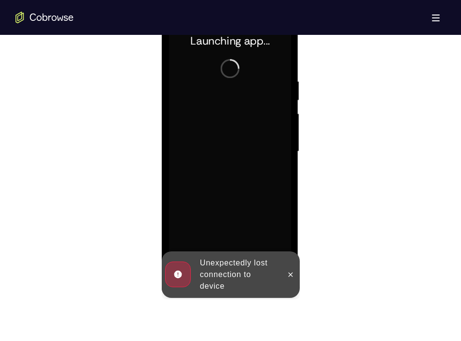
scroll to position [540, 0]
click at [286, 266] on div at bounding box center [289, 274] width 15 height 46
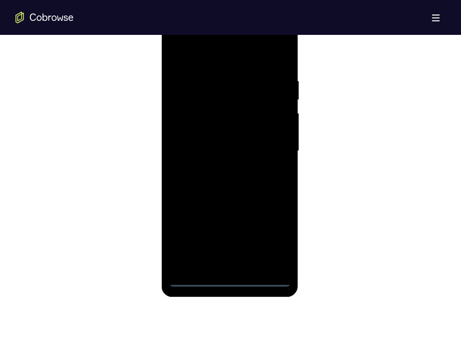
click at [230, 280] on div at bounding box center [229, 150] width 122 height 271
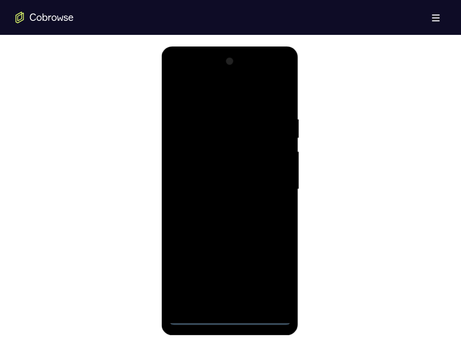
click at [275, 274] on div at bounding box center [229, 189] width 122 height 271
click at [185, 73] on div at bounding box center [229, 189] width 122 height 271
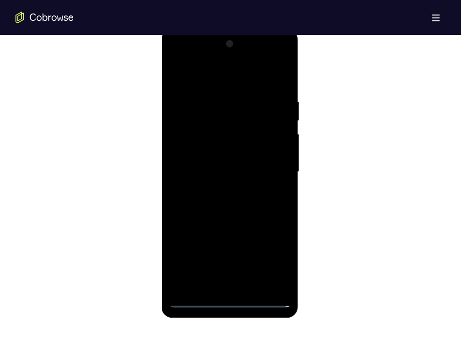
scroll to position [520, 0]
click at [269, 165] on div at bounding box center [229, 170] width 122 height 271
click at [220, 188] on div at bounding box center [229, 170] width 122 height 271
click at [230, 151] on div at bounding box center [229, 170] width 122 height 271
click at [222, 160] on div at bounding box center [229, 170] width 122 height 271
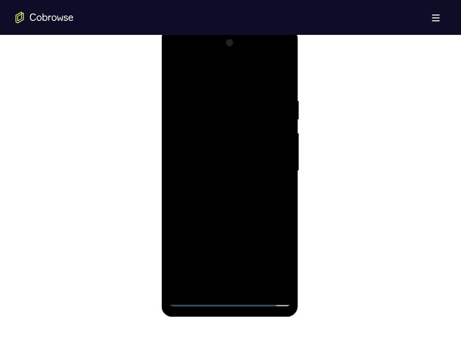
drag, startPoint x: 177, startPoint y: 157, endPoint x: 179, endPoint y: 131, distance: 26.2
click at [179, 131] on div at bounding box center [229, 170] width 122 height 271
click at [243, 165] on div at bounding box center [229, 170] width 122 height 271
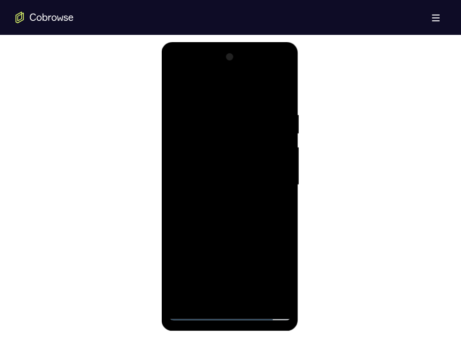
scroll to position [512, 0]
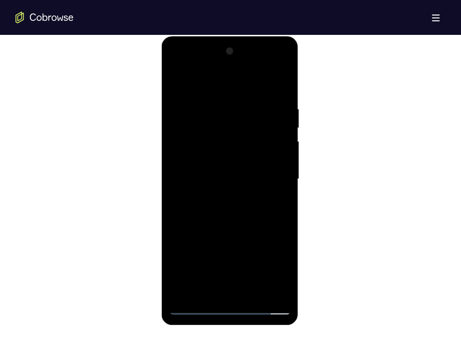
click at [227, 156] on div at bounding box center [229, 179] width 122 height 271
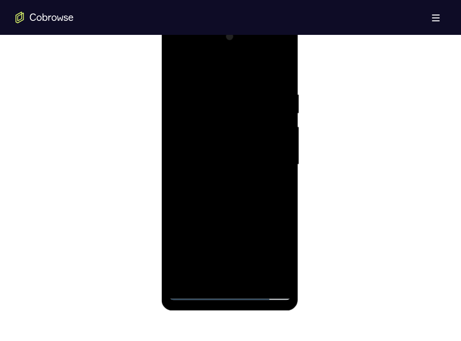
scroll to position [526, 0]
click at [285, 67] on div at bounding box center [229, 165] width 122 height 271
click at [250, 278] on div at bounding box center [229, 165] width 122 height 271
click at [241, 217] on div at bounding box center [229, 165] width 122 height 271
click at [191, 293] on div at bounding box center [229, 165] width 122 height 271
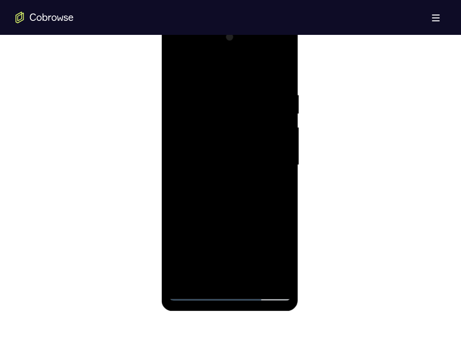
click at [274, 119] on div at bounding box center [229, 165] width 122 height 271
click at [274, 132] on div at bounding box center [229, 165] width 122 height 271
click at [174, 64] on div at bounding box center [229, 165] width 122 height 271
click at [230, 87] on div at bounding box center [229, 165] width 122 height 271
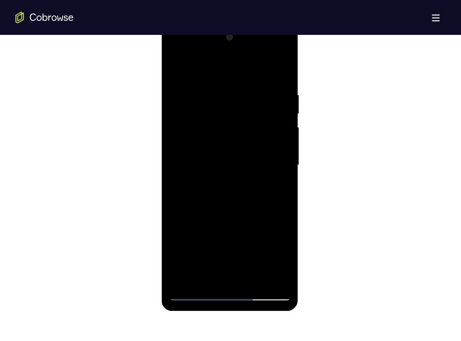
click at [178, 64] on div at bounding box center [229, 165] width 122 height 271
click at [279, 117] on div at bounding box center [229, 165] width 122 height 271
click at [251, 279] on div at bounding box center [229, 165] width 122 height 271
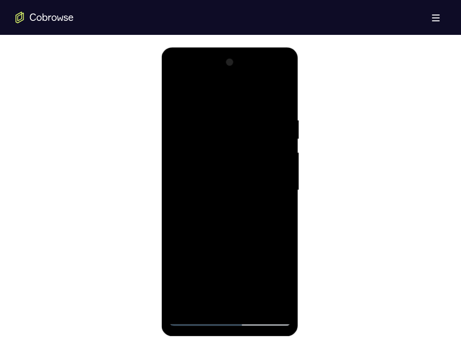
click at [179, 91] on div at bounding box center [229, 190] width 122 height 271
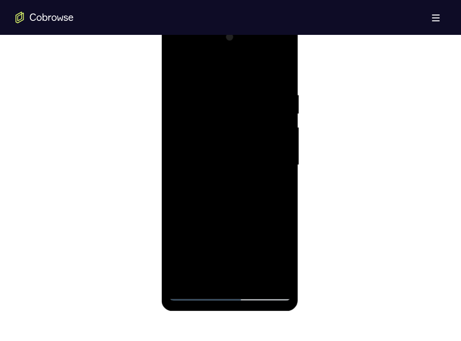
scroll to position [528, 0]
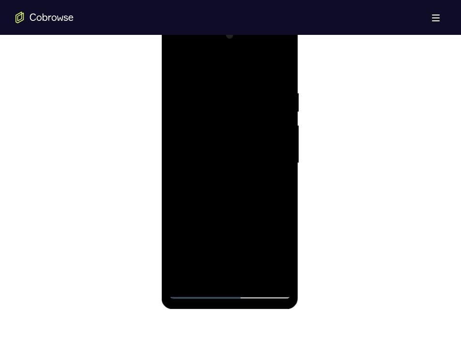
click at [211, 272] on div at bounding box center [229, 163] width 122 height 271
click at [208, 65] on div at bounding box center [229, 163] width 122 height 271
click at [218, 86] on div at bounding box center [229, 163] width 122 height 271
click at [217, 144] on div at bounding box center [229, 163] width 122 height 271
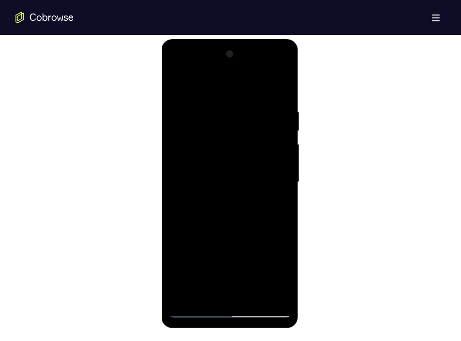
scroll to position [507, 0]
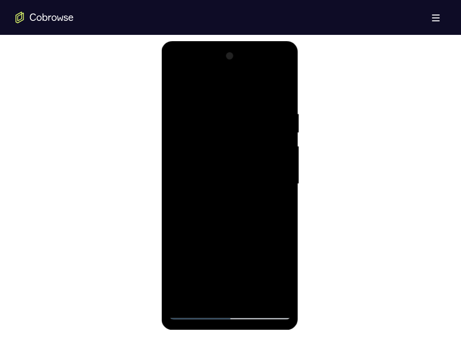
click at [279, 163] on div at bounding box center [229, 183] width 122 height 271
click at [282, 175] on div at bounding box center [229, 183] width 122 height 271
click at [175, 173] on div at bounding box center [229, 183] width 122 height 271
click at [281, 180] on div at bounding box center [229, 183] width 122 height 271
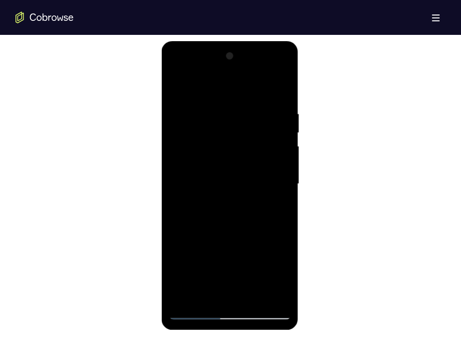
click at [270, 99] on div at bounding box center [229, 183] width 122 height 271
click at [284, 58] on div at bounding box center [229, 183] width 122 height 271
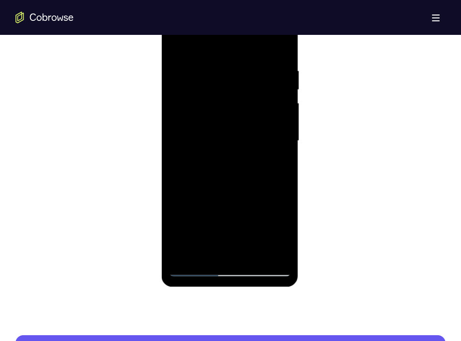
scroll to position [551, 0]
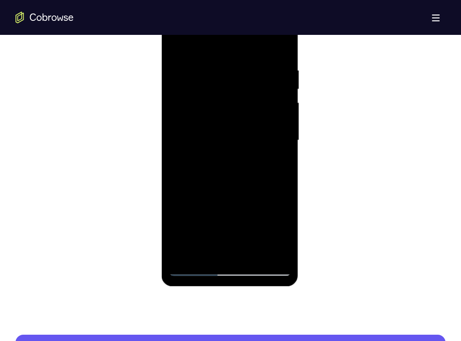
click at [247, 253] on div at bounding box center [229, 140] width 122 height 271
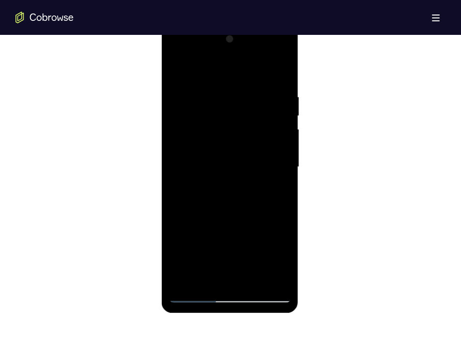
scroll to position [526, 0]
click at [174, 65] on div at bounding box center [229, 165] width 122 height 271
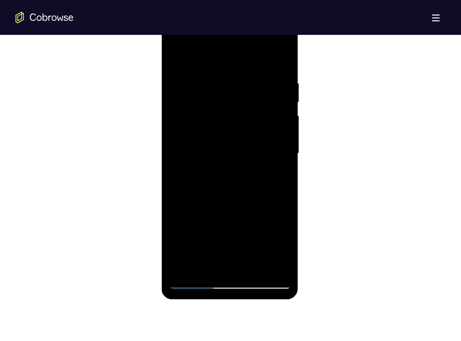
click at [201, 267] on div at bounding box center [229, 153] width 122 height 271
click at [222, 53] on div at bounding box center [229, 153] width 122 height 271
click at [224, 81] on div at bounding box center [229, 153] width 122 height 271
click at [185, 81] on div at bounding box center [229, 153] width 122 height 271
click at [280, 58] on div at bounding box center [229, 153] width 122 height 271
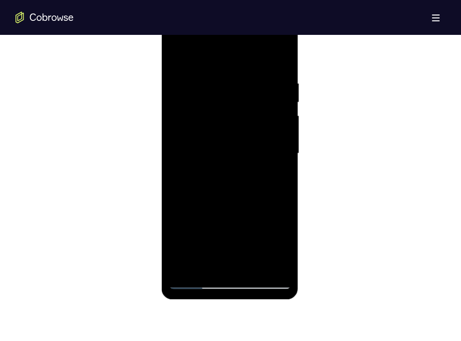
click at [254, 269] on div at bounding box center [229, 153] width 122 height 271
click at [193, 285] on div at bounding box center [229, 153] width 122 height 271
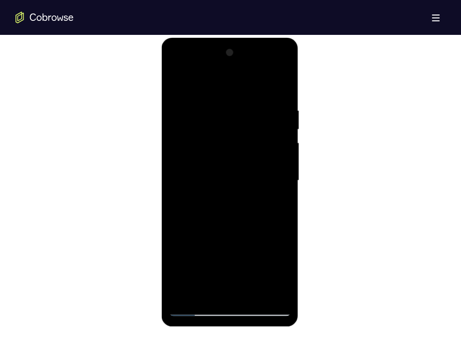
scroll to position [510, 0]
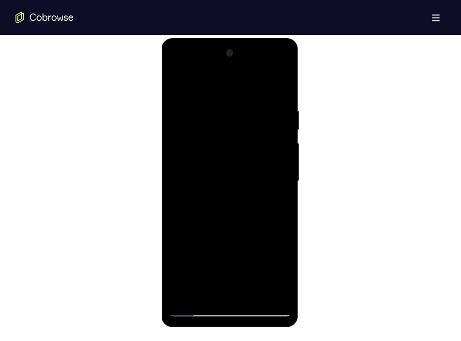
click at [267, 197] on div at bounding box center [229, 180] width 122 height 271
drag, startPoint x: 237, startPoint y: 252, endPoint x: 244, endPoint y: 155, distance: 97.6
click at [244, 155] on div at bounding box center [229, 180] width 122 height 271
drag, startPoint x: 237, startPoint y: 249, endPoint x: 241, endPoint y: 169, distance: 80.5
click at [241, 169] on div at bounding box center [229, 180] width 122 height 271
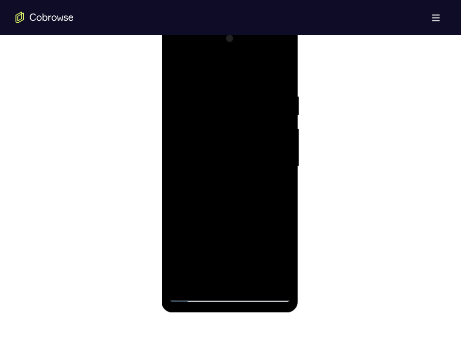
scroll to position [526, 0]
drag, startPoint x: 238, startPoint y: 234, endPoint x: 236, endPoint y: 148, distance: 85.7
click at [236, 148] on div at bounding box center [229, 165] width 122 height 271
drag, startPoint x: 237, startPoint y: 224, endPoint x: 235, endPoint y: 123, distance: 100.7
click at [235, 123] on div at bounding box center [229, 165] width 122 height 271
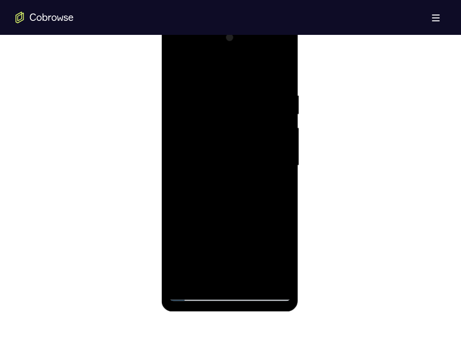
drag, startPoint x: 243, startPoint y: 236, endPoint x: 241, endPoint y: 149, distance: 87.1
click at [241, 149] on div at bounding box center [229, 165] width 122 height 271
click at [251, 279] on div at bounding box center [229, 165] width 122 height 271
click at [273, 141] on div at bounding box center [229, 165] width 122 height 271
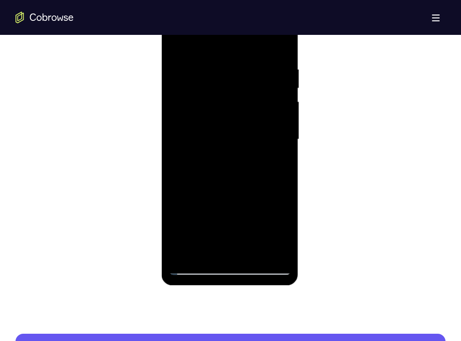
scroll to position [552, 0]
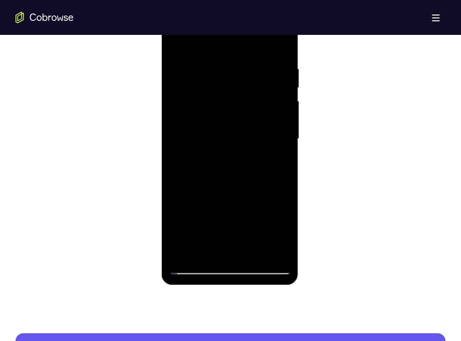
click at [199, 269] on div at bounding box center [229, 138] width 122 height 271
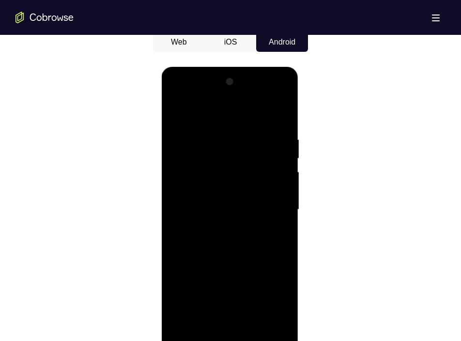
scroll to position [481, 0]
click at [178, 114] on div at bounding box center [229, 210] width 122 height 271
click at [281, 122] on div at bounding box center [229, 210] width 122 height 271
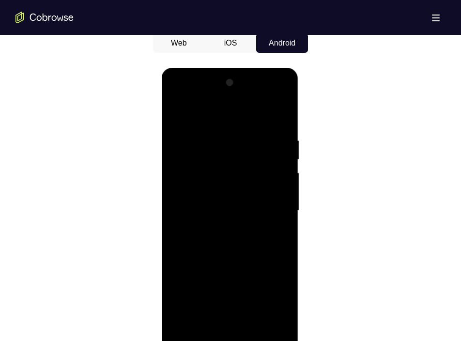
click at [278, 113] on div at bounding box center [229, 210] width 122 height 271
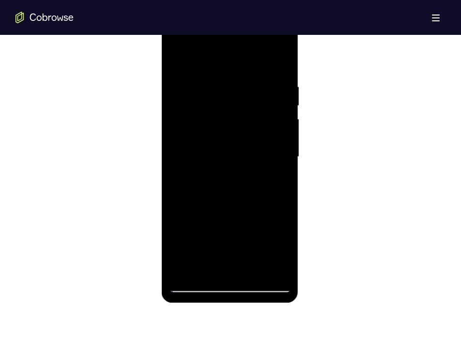
scroll to position [535, 0]
click at [180, 273] on div at bounding box center [229, 155] width 122 height 271
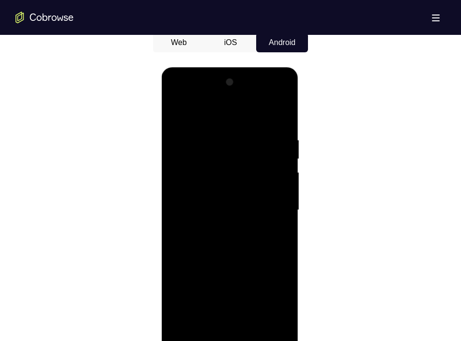
scroll to position [481, 0]
click at [283, 110] on div at bounding box center [229, 210] width 122 height 271
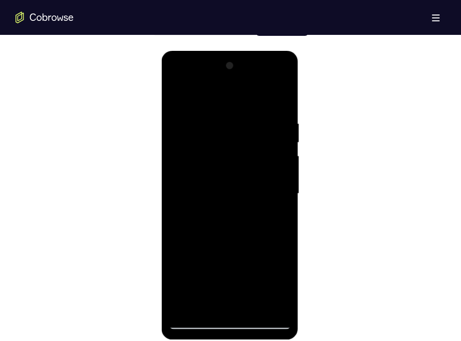
scroll to position [499, 0]
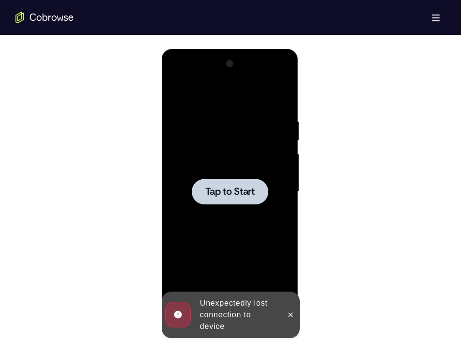
click at [282, 92] on div at bounding box center [229, 191] width 122 height 271
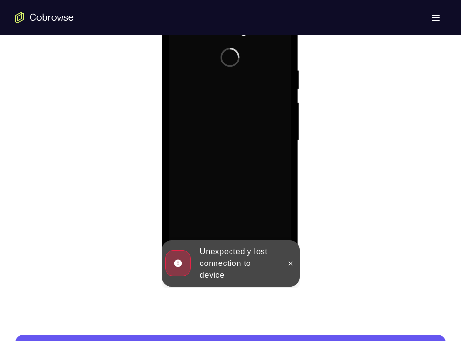
scroll to position [553, 0]
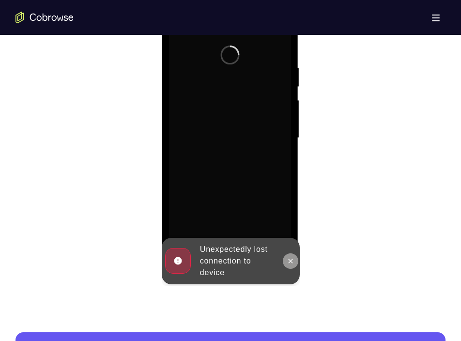
click at [291, 259] on icon at bounding box center [290, 261] width 8 height 8
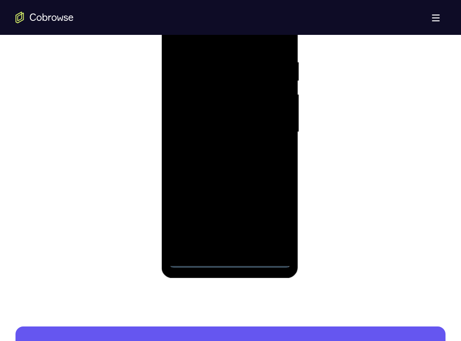
scroll to position [559, 0]
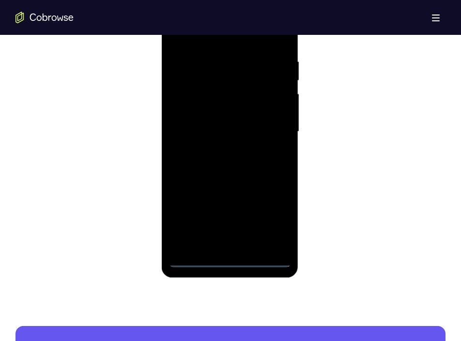
click at [228, 261] on div at bounding box center [229, 131] width 122 height 271
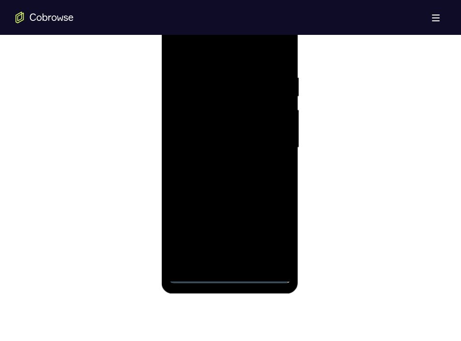
scroll to position [543, 0]
click at [264, 230] on div at bounding box center [229, 148] width 122 height 271
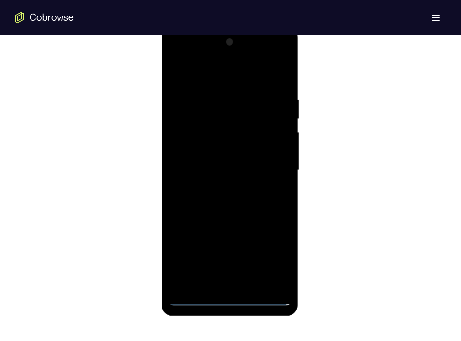
click at [188, 56] on div at bounding box center [229, 169] width 122 height 271
click at [273, 167] on div at bounding box center [229, 169] width 122 height 271
click at [219, 184] on div at bounding box center [229, 169] width 122 height 271
click at [209, 156] on div at bounding box center [229, 169] width 122 height 271
click at [209, 152] on div at bounding box center [229, 169] width 122 height 271
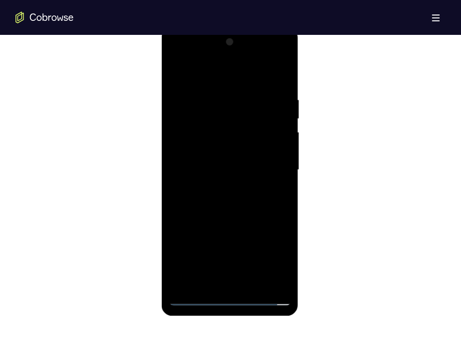
click at [200, 173] on div at bounding box center [229, 169] width 122 height 271
click at [246, 211] on div at bounding box center [229, 170] width 122 height 271
click at [252, 285] on div at bounding box center [229, 170] width 122 height 271
click at [229, 221] on div at bounding box center [229, 170] width 122 height 271
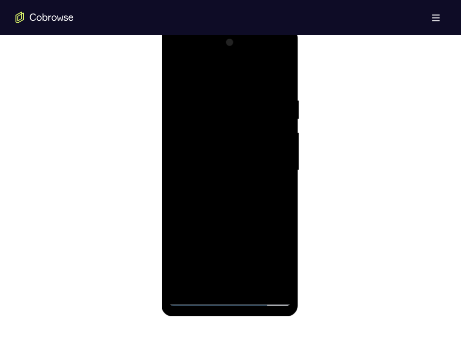
drag, startPoint x: 232, startPoint y: 81, endPoint x: 232, endPoint y: 31, distance: 49.4
click at [232, 31] on div at bounding box center [229, 172] width 137 height 288
click at [178, 73] on div at bounding box center [229, 170] width 122 height 271
click at [284, 69] on div at bounding box center [229, 170] width 122 height 271
click at [176, 73] on div at bounding box center [229, 170] width 122 height 271
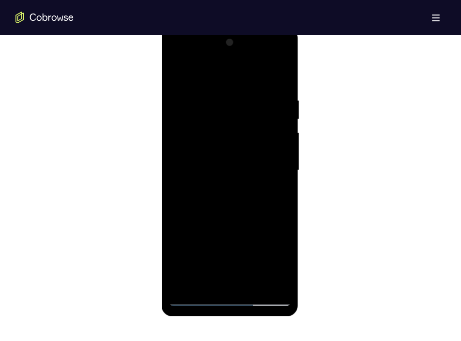
click at [206, 285] on div at bounding box center [229, 170] width 122 height 271
click at [217, 75] on div at bounding box center [229, 170] width 122 height 271
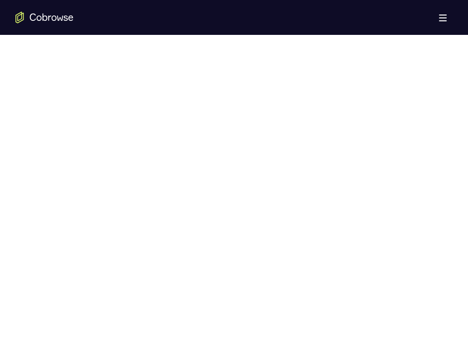
scroll to position [501, 0]
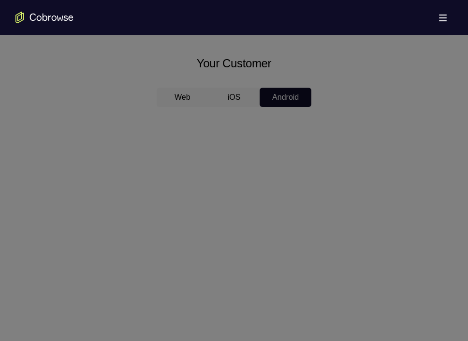
scroll to position [426, 0]
click at [331, 204] on icon at bounding box center [238, 22] width 477 height 637
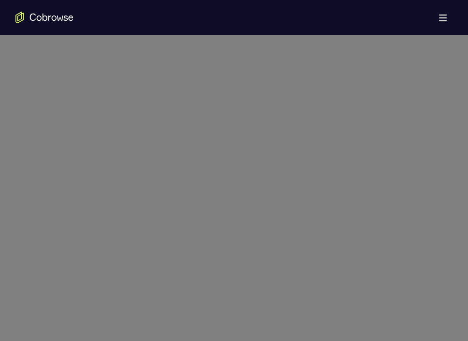
scroll to position [511, 0]
click at [51, 21] on icon "Go to the home page" at bounding box center [44, 18] width 58 height 12
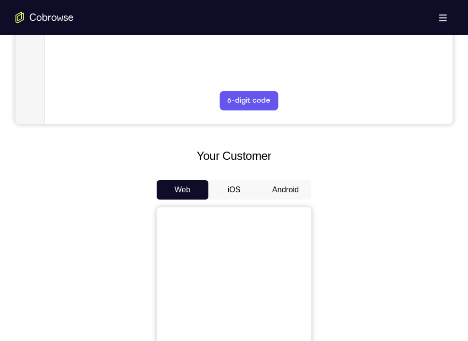
scroll to position [334, 0]
click at [273, 192] on button "Android" at bounding box center [286, 189] width 52 height 19
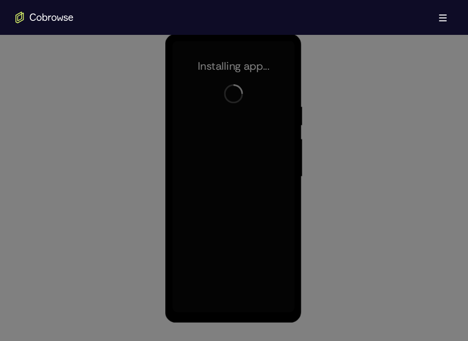
scroll to position [513, 0]
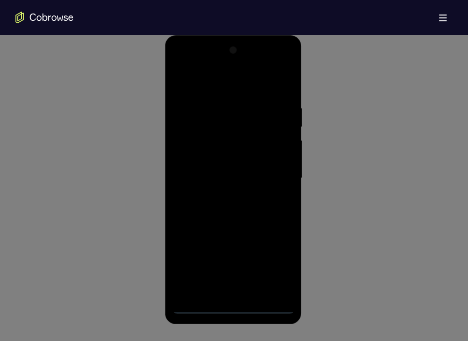
click at [231, 305] on icon at bounding box center [238, 11] width 477 height 660
click at [240, 311] on icon at bounding box center [238, 11] width 477 height 660
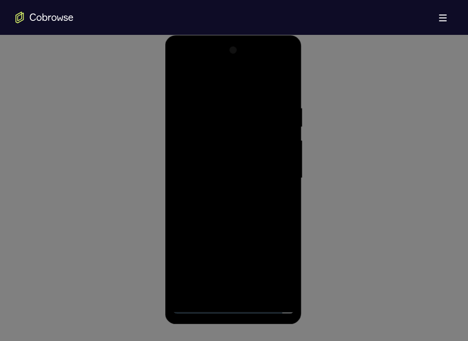
click at [234, 305] on icon at bounding box center [238, 11] width 477 height 660
click at [196, 307] on icon at bounding box center [238, 11] width 477 height 660
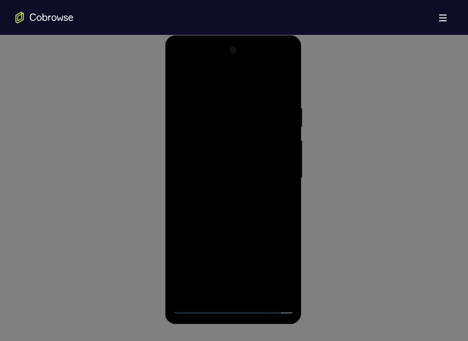
click at [196, 307] on icon at bounding box center [238, 11] width 477 height 660
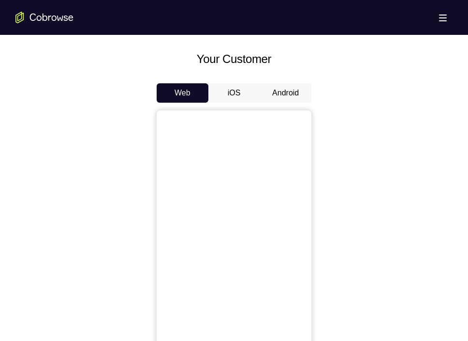
scroll to position [423, 0]
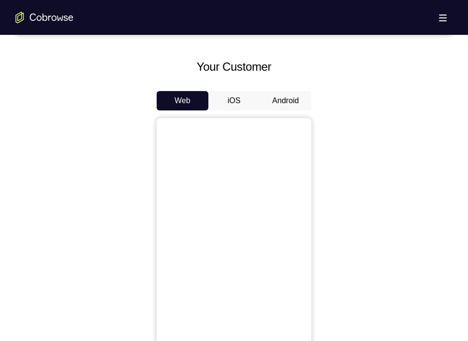
click at [289, 105] on button "Android" at bounding box center [286, 100] width 52 height 19
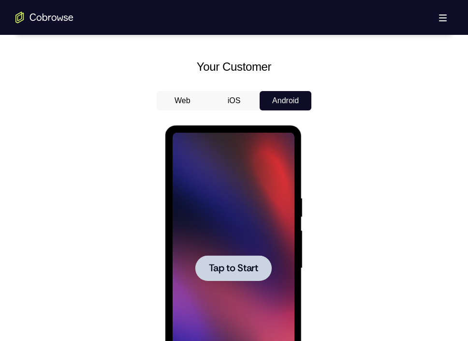
scroll to position [0, 0]
click at [235, 268] on span "Tap to Start" at bounding box center [233, 268] width 49 height 10
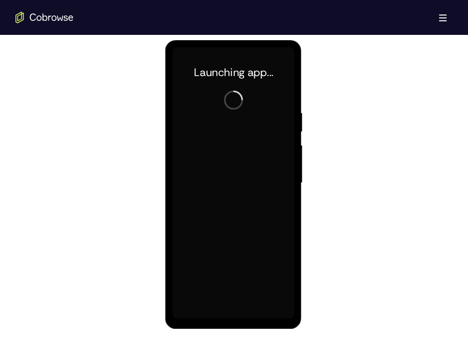
scroll to position [509, 0]
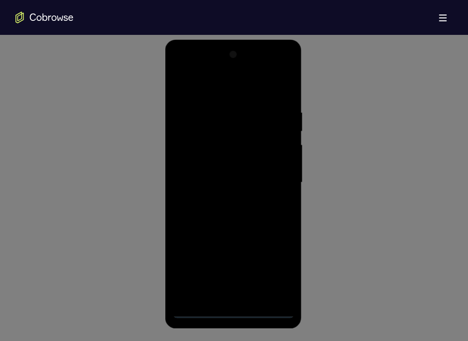
drag, startPoint x: 98, startPoint y: 230, endPoint x: 114, endPoint y: 247, distance: 23.6
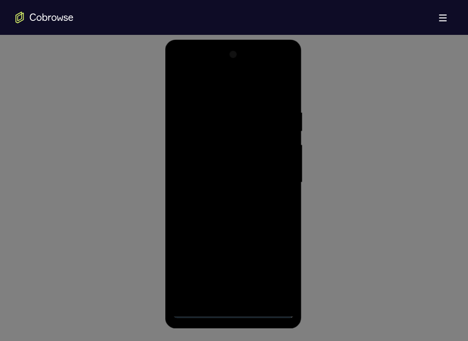
drag, startPoint x: 221, startPoint y: 314, endPoint x: 233, endPoint y: 312, distance: 12.7
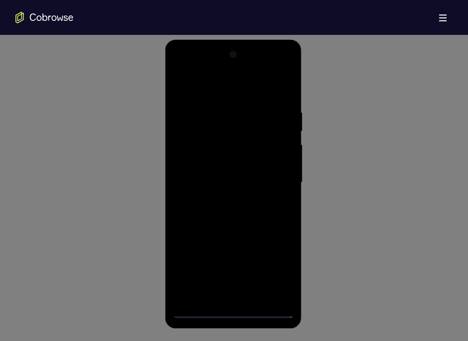
drag, startPoint x: 233, startPoint y: 312, endPoint x: 264, endPoint y: 310, distance: 31.1
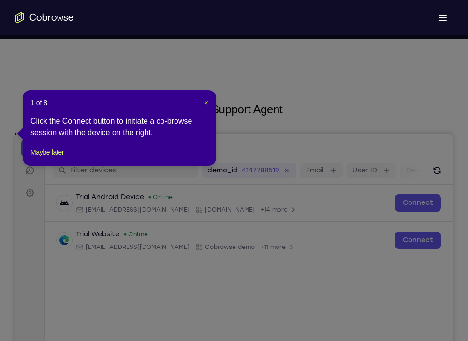
click at [205, 104] on span "×" at bounding box center [207, 103] width 4 height 8
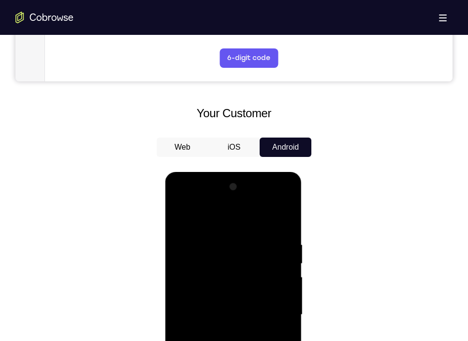
click at [282, 282] on div at bounding box center [233, 314] width 122 height 271
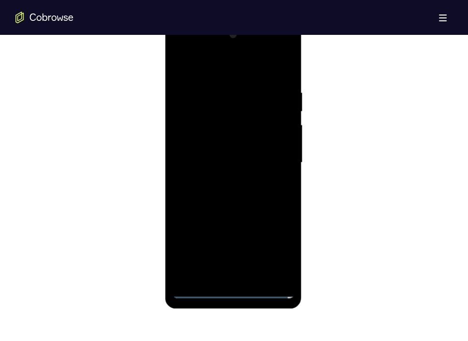
scroll to position [529, 0]
click at [229, 295] on div at bounding box center [233, 162] width 122 height 271
click at [273, 253] on div at bounding box center [233, 162] width 122 height 271
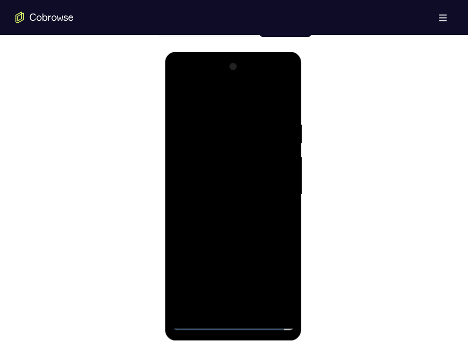
click at [190, 77] on div at bounding box center [233, 194] width 122 height 271
click at [275, 193] on div at bounding box center [233, 194] width 122 height 271
click at [227, 310] on div at bounding box center [233, 194] width 122 height 271
click at [200, 324] on div at bounding box center [233, 194] width 122 height 271
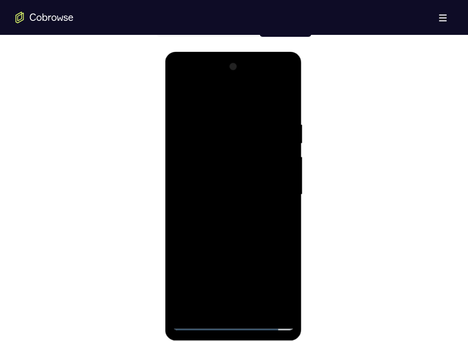
click at [270, 189] on div at bounding box center [233, 194] width 122 height 271
click at [244, 308] on div at bounding box center [233, 194] width 122 height 271
click at [228, 184] on div at bounding box center [233, 194] width 122 height 271
click at [221, 177] on div at bounding box center [233, 194] width 122 height 271
click at [271, 197] on div at bounding box center [233, 194] width 122 height 271
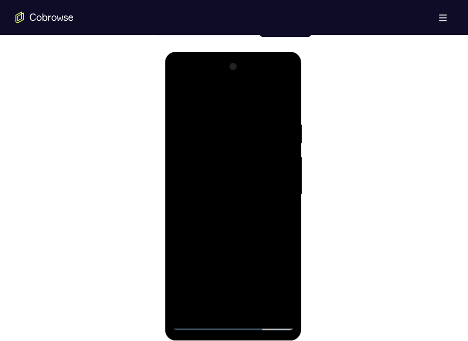
click at [286, 112] on div at bounding box center [233, 194] width 122 height 271
click at [211, 307] on div at bounding box center [233, 194] width 122 height 271
drag, startPoint x: 224, startPoint y: 103, endPoint x: 223, endPoint y: 66, distance: 36.8
click at [223, 66] on div at bounding box center [233, 194] width 122 height 271
drag, startPoint x: 226, startPoint y: 100, endPoint x: 223, endPoint y: 40, distance: 60.1
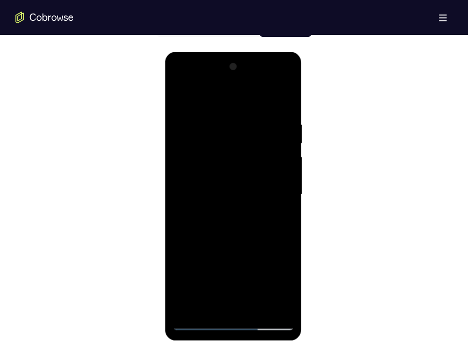
click at [223, 52] on html "Online web based iOS Simulators and Android Emulators. Run iPhone, iPad, Mobile…" at bounding box center [234, 197] width 138 height 290
click at [190, 95] on div at bounding box center [233, 194] width 122 height 271
click at [244, 111] on div at bounding box center [233, 194] width 122 height 271
click at [188, 122] on div at bounding box center [233, 194] width 122 height 271
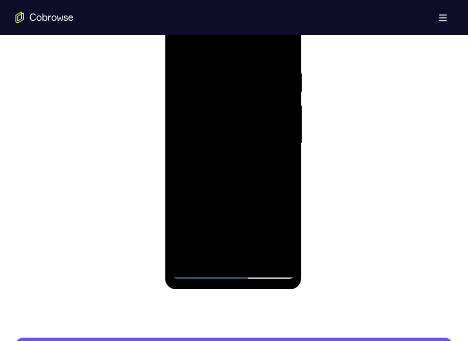
scroll to position [550, 0]
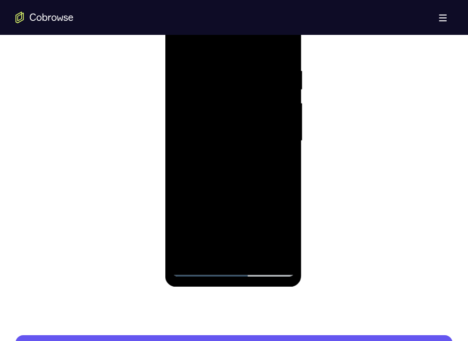
click at [271, 251] on div at bounding box center [233, 140] width 122 height 271
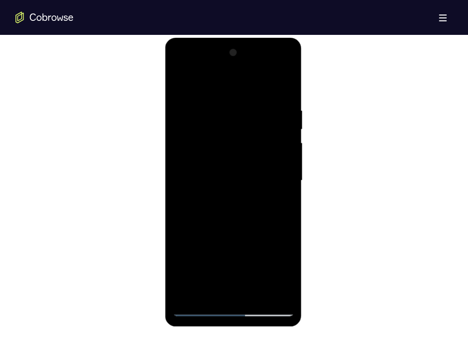
scroll to position [526, 0]
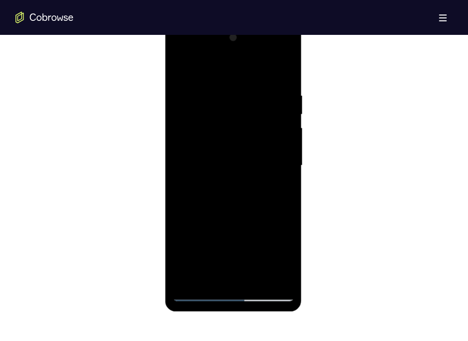
click at [281, 73] on div at bounding box center [233, 165] width 122 height 271
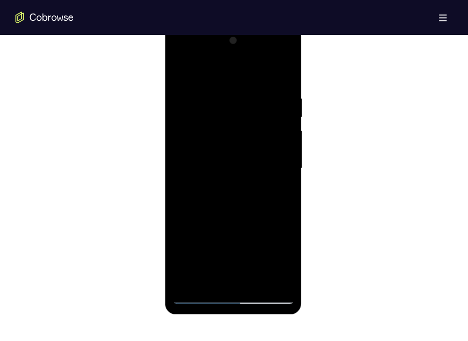
scroll to position [524, 0]
click at [257, 281] on div at bounding box center [233, 167] width 122 height 271
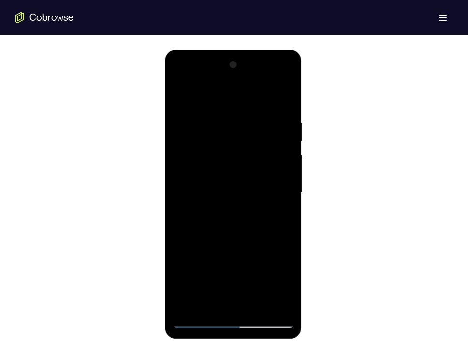
scroll to position [496, 0]
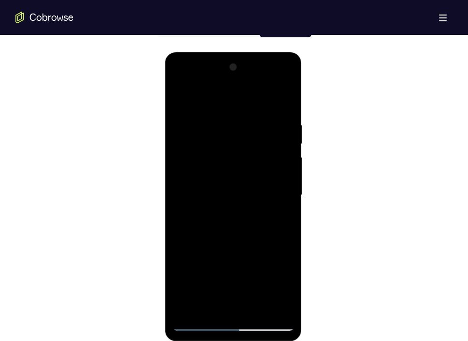
click at [239, 243] on div at bounding box center [233, 195] width 122 height 271
click at [195, 321] on div at bounding box center [233, 195] width 122 height 271
click at [187, 312] on div at bounding box center [233, 195] width 122 height 271
click at [288, 93] on div at bounding box center [233, 195] width 122 height 271
click at [268, 111] on div at bounding box center [233, 195] width 122 height 271
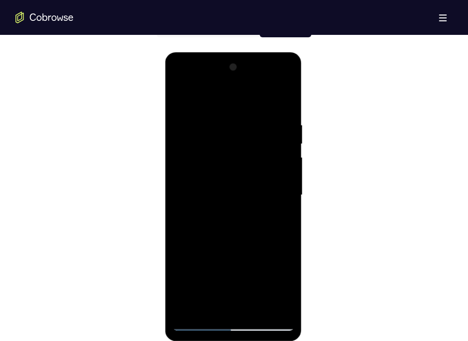
click at [205, 306] on div at bounding box center [233, 195] width 122 height 271
click at [240, 99] on div at bounding box center [233, 195] width 122 height 271
click at [220, 115] on div at bounding box center [233, 195] width 122 height 271
click at [197, 117] on div at bounding box center [233, 195] width 122 height 271
click at [269, 302] on div at bounding box center [233, 195] width 122 height 271
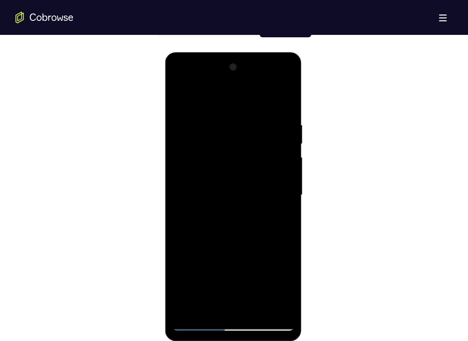
click at [269, 308] on div at bounding box center [233, 195] width 122 height 271
click at [283, 106] on div at bounding box center [233, 195] width 122 height 271
click at [191, 121] on div at bounding box center [233, 195] width 122 height 271
click at [283, 105] on div at bounding box center [233, 195] width 122 height 271
click at [228, 177] on div at bounding box center [233, 195] width 122 height 271
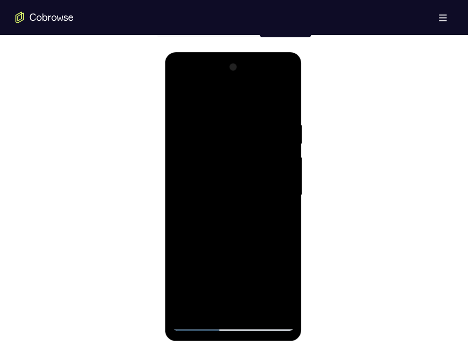
click at [286, 68] on div at bounding box center [233, 195] width 122 height 271
click at [199, 190] on div at bounding box center [233, 195] width 122 height 271
click at [291, 182] on div at bounding box center [233, 195] width 122 height 271
click at [286, 192] on div at bounding box center [233, 195] width 122 height 271
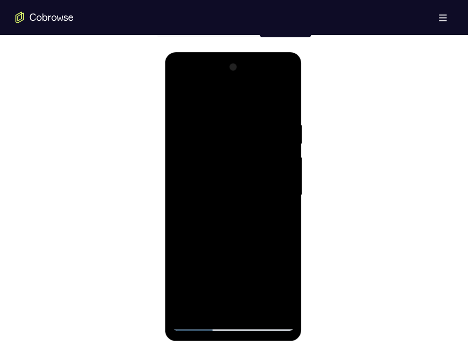
click at [286, 192] on div at bounding box center [233, 195] width 122 height 271
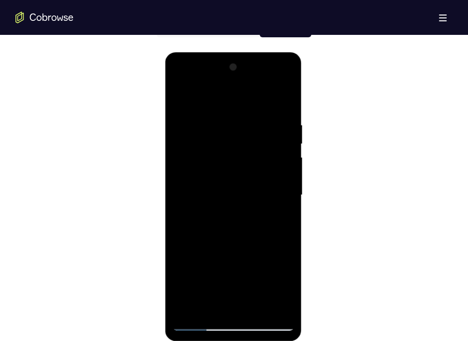
click at [286, 192] on div at bounding box center [233, 195] width 122 height 271
click at [286, 73] on div at bounding box center [233, 195] width 122 height 271
click at [194, 119] on div at bounding box center [233, 195] width 122 height 271
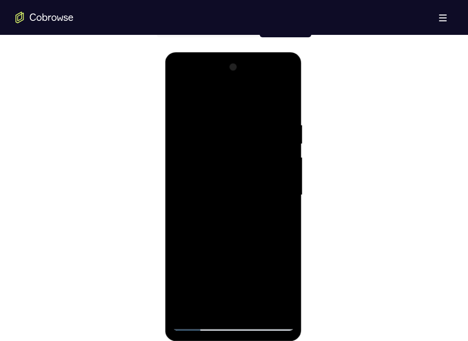
click at [283, 104] on div at bounding box center [233, 195] width 122 height 271
click at [259, 310] on div at bounding box center [233, 195] width 122 height 271
click at [196, 322] on div at bounding box center [233, 195] width 122 height 271
click at [192, 309] on div at bounding box center [233, 195] width 122 height 271
click at [256, 309] on div at bounding box center [233, 195] width 122 height 271
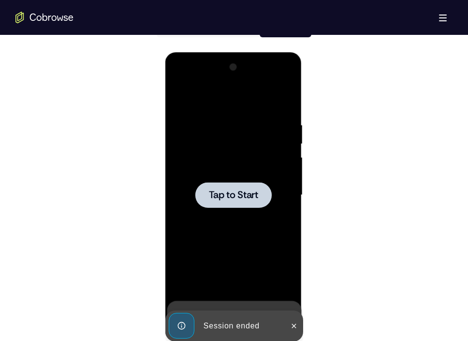
click at [246, 187] on div at bounding box center [233, 195] width 76 height 26
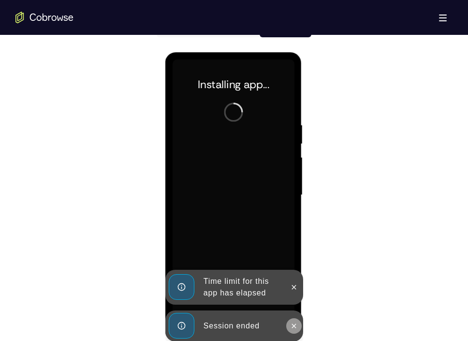
click at [300, 328] on button at bounding box center [293, 325] width 15 height 15
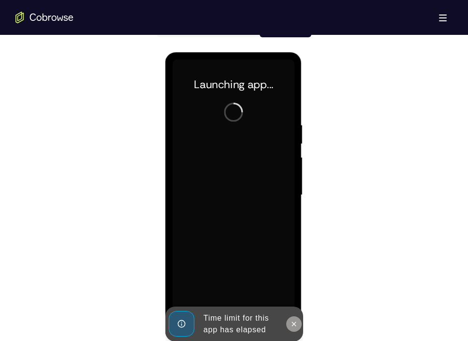
click at [295, 316] on button at bounding box center [293, 323] width 15 height 15
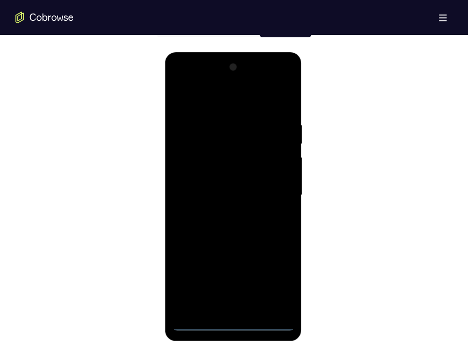
click at [234, 320] on div at bounding box center [233, 195] width 122 height 271
click at [270, 282] on div at bounding box center [233, 195] width 122 height 271
click at [194, 80] on div at bounding box center [233, 195] width 122 height 271
click at [278, 191] on div at bounding box center [233, 195] width 122 height 271
click at [226, 211] on div at bounding box center [233, 195] width 122 height 271
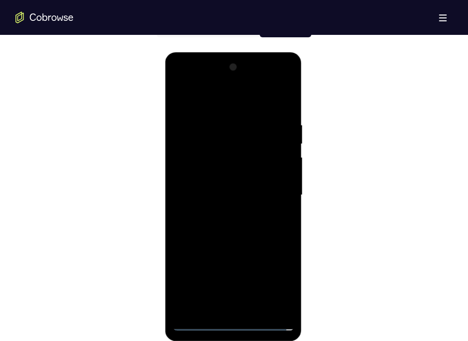
click at [226, 185] on div at bounding box center [233, 195] width 122 height 271
click at [226, 179] on div at bounding box center [233, 195] width 122 height 271
click at [225, 192] on div at bounding box center [233, 195] width 122 height 271
click at [235, 234] on div at bounding box center [233, 195] width 122 height 271
drag, startPoint x: 286, startPoint y: 218, endPoint x: 285, endPoint y: 143, distance: 75.5
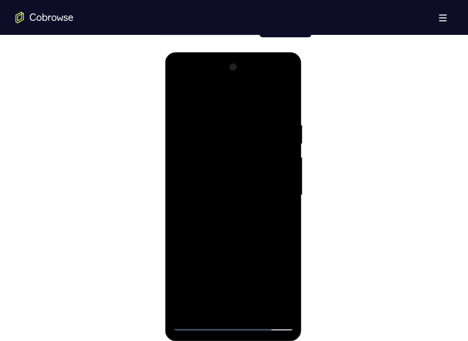
click at [285, 143] on div at bounding box center [233, 195] width 122 height 271
click at [258, 306] on div at bounding box center [233, 195] width 122 height 271
click at [232, 243] on div at bounding box center [233, 195] width 122 height 271
click at [285, 173] on div at bounding box center [233, 195] width 122 height 271
drag, startPoint x: 204, startPoint y: 99, endPoint x: 204, endPoint y: 60, distance: 39.2
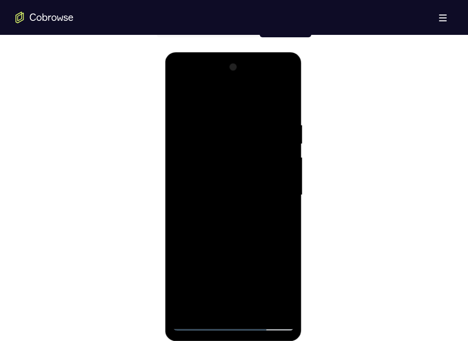
click at [204, 60] on div at bounding box center [233, 195] width 122 height 271
click at [177, 95] on div at bounding box center [233, 195] width 122 height 271
click at [210, 111] on div at bounding box center [233, 195] width 122 height 271
drag, startPoint x: 214, startPoint y: 177, endPoint x: 219, endPoint y: 130, distance: 47.2
click at [219, 130] on div at bounding box center [233, 195] width 122 height 271
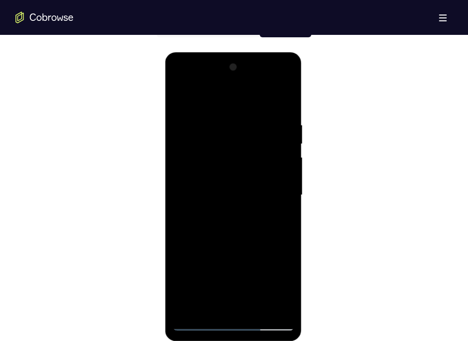
drag, startPoint x: 219, startPoint y: 187, endPoint x: 226, endPoint y: 114, distance: 73.4
click at [226, 114] on div at bounding box center [233, 195] width 122 height 271
drag, startPoint x: 240, startPoint y: 188, endPoint x: 241, endPoint y: 130, distance: 58.6
click at [241, 130] on div at bounding box center [233, 195] width 122 height 271
drag, startPoint x: 251, startPoint y: 181, endPoint x: 247, endPoint y: 118, distance: 64.0
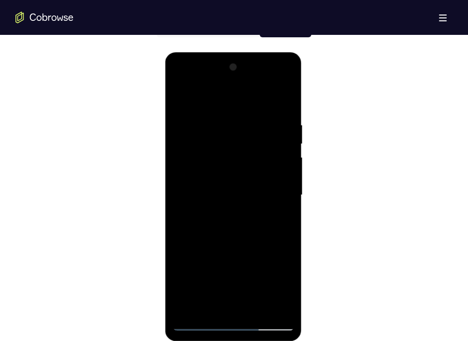
click at [247, 118] on div at bounding box center [233, 195] width 122 height 271
click at [179, 98] on div at bounding box center [233, 195] width 122 height 271
click at [281, 308] on div at bounding box center [233, 195] width 122 height 271
click at [180, 98] on div at bounding box center [233, 195] width 122 height 271
click at [276, 313] on div at bounding box center [233, 195] width 122 height 271
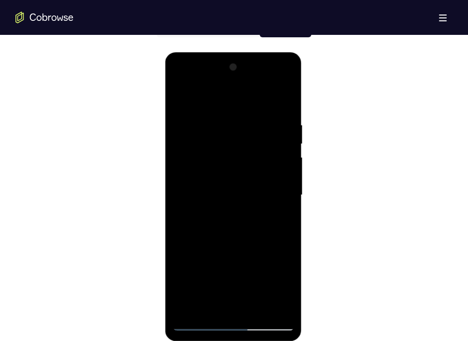
click at [210, 307] on div at bounding box center [233, 195] width 122 height 271
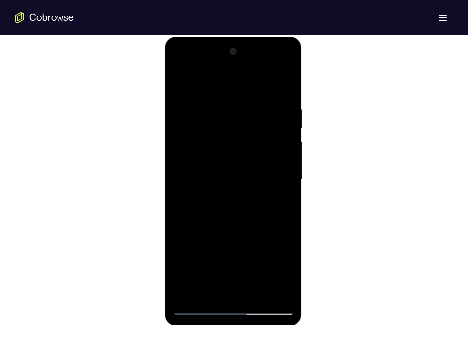
scroll to position [513, 0]
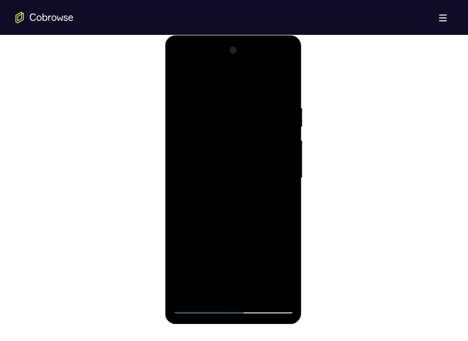
click at [237, 78] on div at bounding box center [233, 178] width 122 height 271
click at [219, 89] on div at bounding box center [233, 178] width 122 height 271
drag, startPoint x: 219, startPoint y: 116, endPoint x: 238, endPoint y: 196, distance: 83.1
click at [238, 196] on div at bounding box center [233, 178] width 122 height 271
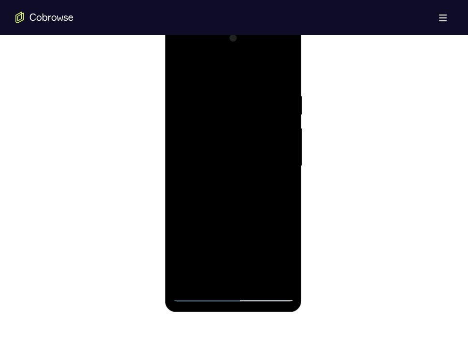
scroll to position [521, 0]
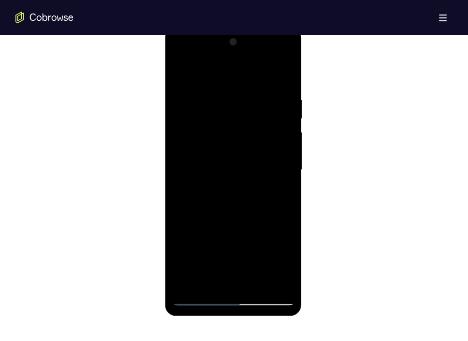
click at [191, 96] on div at bounding box center [233, 169] width 122 height 271
click at [285, 74] on div at bounding box center [233, 169] width 122 height 271
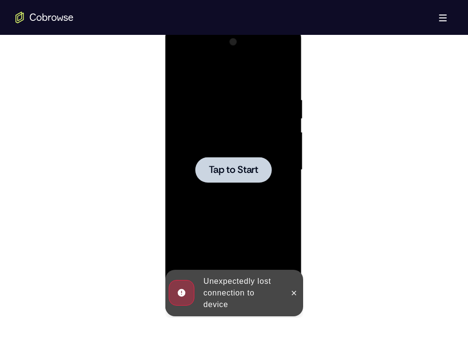
click at [253, 166] on span "Tap to Start" at bounding box center [233, 170] width 49 height 10
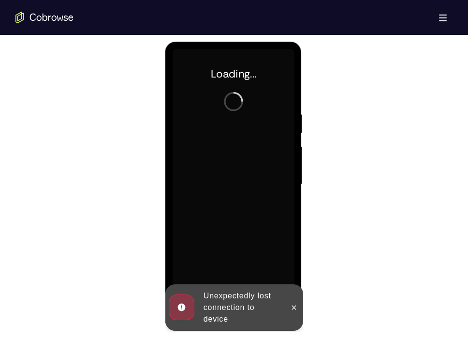
scroll to position [506, 0]
click at [298, 306] on icon at bounding box center [294, 308] width 8 height 8
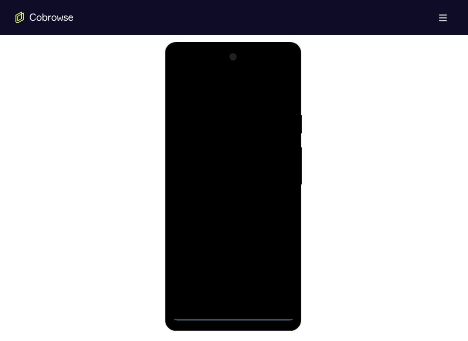
click at [231, 311] on div at bounding box center [233, 184] width 122 height 271
click at [278, 272] on div at bounding box center [233, 184] width 122 height 271
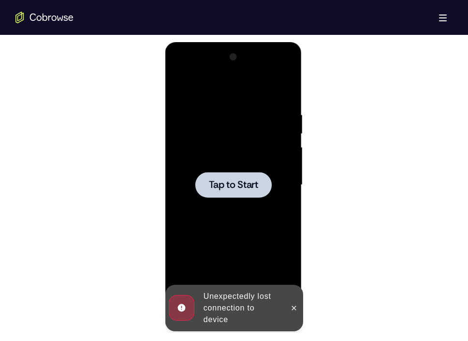
click at [215, 188] on span "Tap to Start" at bounding box center [233, 185] width 49 height 10
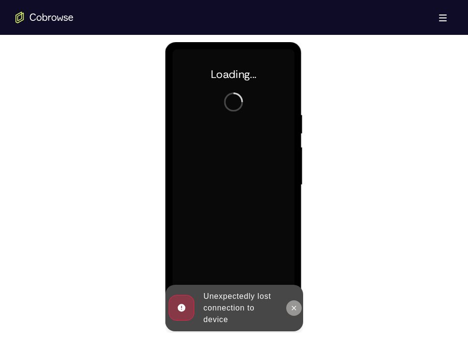
click at [295, 306] on icon at bounding box center [294, 307] width 4 height 4
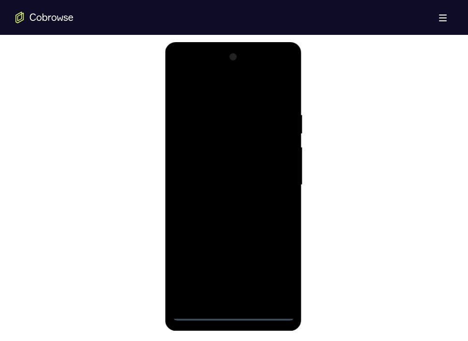
click at [236, 312] on div at bounding box center [233, 184] width 122 height 271
click at [270, 273] on div at bounding box center [233, 184] width 122 height 271
click at [196, 70] on div at bounding box center [233, 184] width 122 height 271
click at [271, 181] on div at bounding box center [233, 184] width 122 height 271
click at [221, 202] on div at bounding box center [233, 184] width 122 height 271
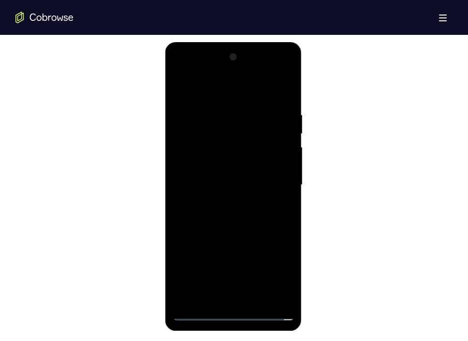
click at [230, 178] on div at bounding box center [233, 184] width 122 height 271
click at [228, 166] on div at bounding box center [233, 184] width 122 height 271
click at [232, 184] on div at bounding box center [233, 184] width 122 height 271
click at [245, 228] on div at bounding box center [233, 184] width 122 height 271
drag, startPoint x: 254, startPoint y: 229, endPoint x: 261, endPoint y: 136, distance: 94.2
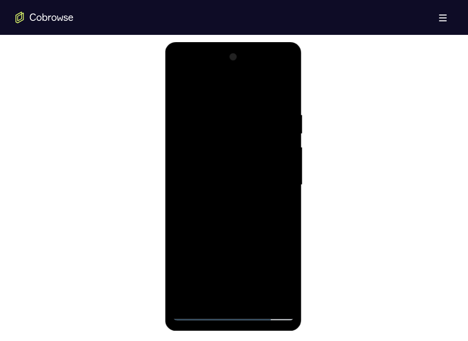
click at [261, 136] on div at bounding box center [233, 184] width 122 height 271
click at [188, 239] on div at bounding box center [233, 184] width 122 height 271
drag, startPoint x: 263, startPoint y: 226, endPoint x: 261, endPoint y: 198, distance: 28.1
click at [261, 198] on div at bounding box center [233, 184] width 122 height 271
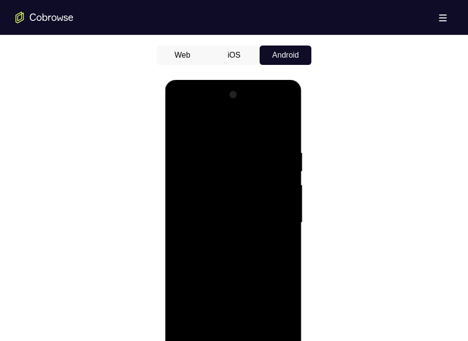
drag, startPoint x: 225, startPoint y: 126, endPoint x: 218, endPoint y: 88, distance: 38.8
click at [218, 88] on div at bounding box center [233, 222] width 122 height 271
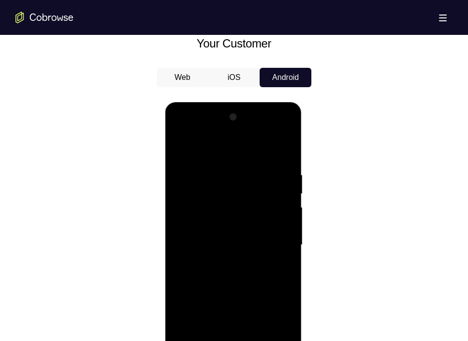
scroll to position [535, 0]
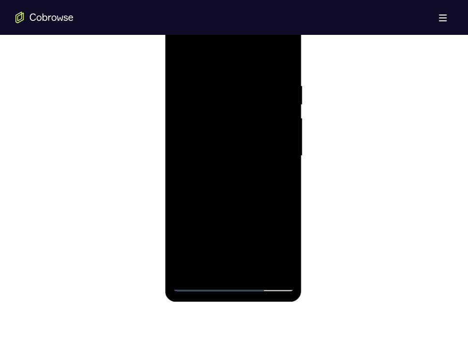
click at [212, 267] on div at bounding box center [233, 155] width 122 height 271
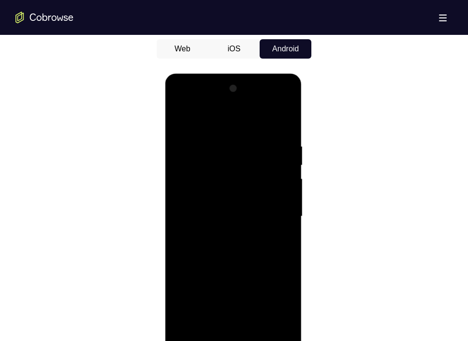
scroll to position [474, 0]
click at [219, 118] on div at bounding box center [233, 216] width 122 height 271
drag, startPoint x: 259, startPoint y: 192, endPoint x: 256, endPoint y: 239, distance: 46.5
click at [256, 239] on div at bounding box center [233, 216] width 122 height 271
click at [234, 138] on div at bounding box center [233, 216] width 122 height 271
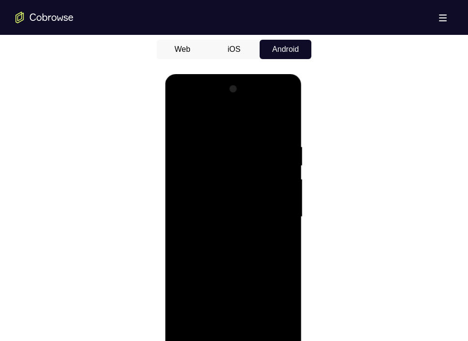
click at [187, 144] on div at bounding box center [233, 216] width 122 height 271
click at [287, 120] on div at bounding box center [233, 216] width 122 height 271
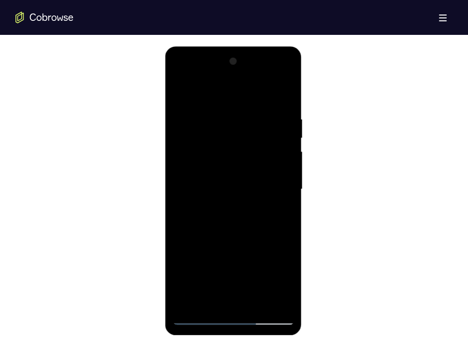
scroll to position [505, 0]
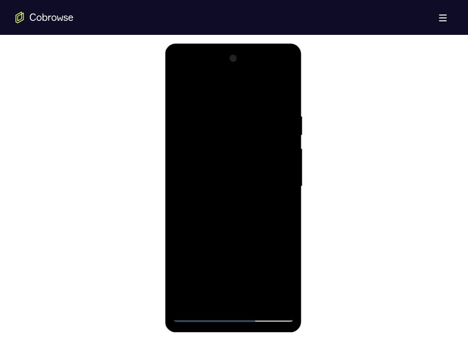
click at [188, 300] on div at bounding box center [233, 186] width 122 height 271
click at [206, 302] on div at bounding box center [233, 186] width 122 height 271
click at [234, 86] on div at bounding box center [233, 186] width 122 height 271
click at [270, 89] on div at bounding box center [233, 186] width 122 height 271
click at [287, 117] on div at bounding box center [233, 186] width 122 height 271
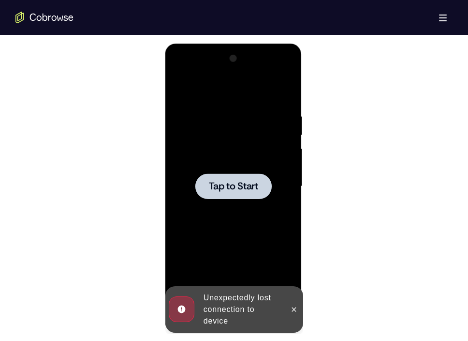
click at [227, 185] on span "Tap to Start" at bounding box center [233, 186] width 49 height 10
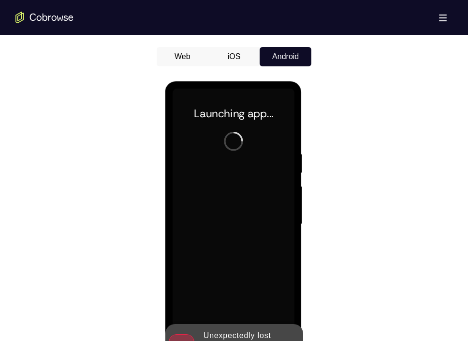
scroll to position [552, 0]
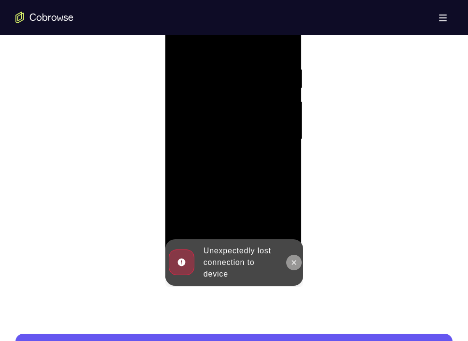
click at [291, 262] on icon at bounding box center [294, 262] width 8 height 8
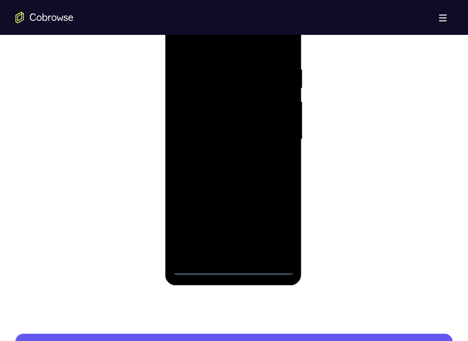
click at [236, 268] on div at bounding box center [233, 139] width 122 height 271
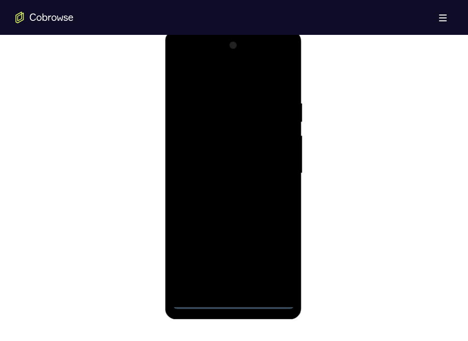
click at [271, 256] on div at bounding box center [233, 173] width 122 height 271
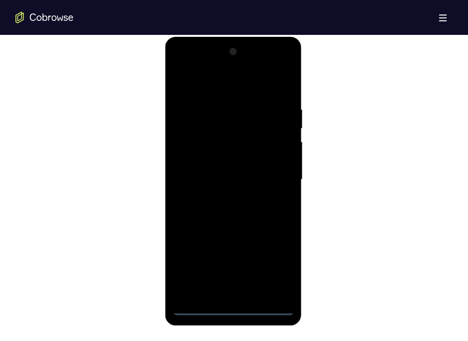
scroll to position [507, 0]
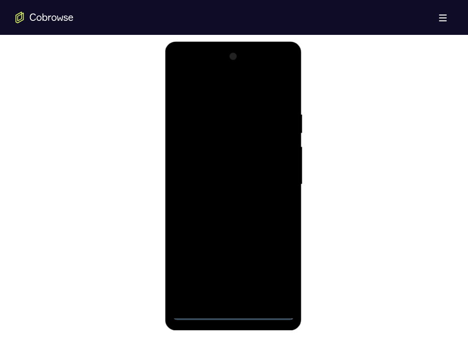
click at [200, 69] on div at bounding box center [233, 184] width 122 height 271
click at [270, 181] on div at bounding box center [233, 184] width 122 height 271
click at [224, 201] on div at bounding box center [233, 184] width 122 height 271
click at [221, 175] on div at bounding box center [233, 184] width 122 height 271
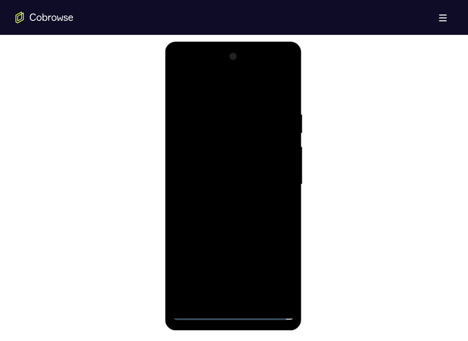
click at [225, 145] on div at bounding box center [233, 184] width 122 height 271
click at [220, 165] on div at bounding box center [233, 184] width 122 height 271
click at [225, 181] on div at bounding box center [233, 184] width 122 height 271
click at [286, 102] on div at bounding box center [233, 184] width 122 height 271
click at [259, 298] on div at bounding box center [233, 184] width 122 height 271
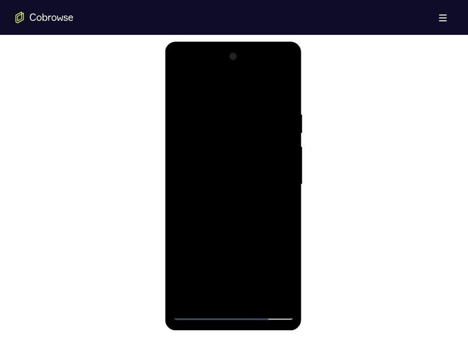
drag, startPoint x: 230, startPoint y: 91, endPoint x: 230, endPoint y: 59, distance: 32.9
click at [230, 59] on div at bounding box center [233, 184] width 122 height 271
click at [239, 233] on div at bounding box center [233, 184] width 122 height 271
click at [180, 83] on div at bounding box center [233, 184] width 122 height 271
click at [214, 296] on div at bounding box center [233, 184] width 122 height 271
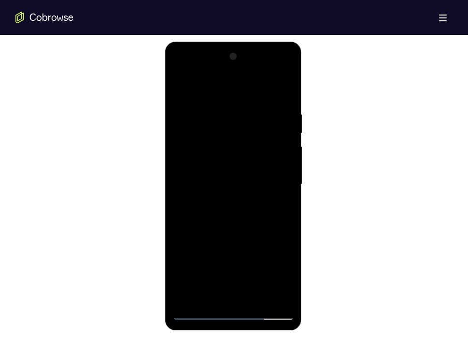
click at [231, 85] on div at bounding box center [233, 184] width 122 height 271
click at [226, 85] on div at bounding box center [233, 184] width 122 height 271
click at [219, 98] on div at bounding box center [233, 184] width 122 height 271
click at [188, 110] on div at bounding box center [233, 184] width 122 height 271
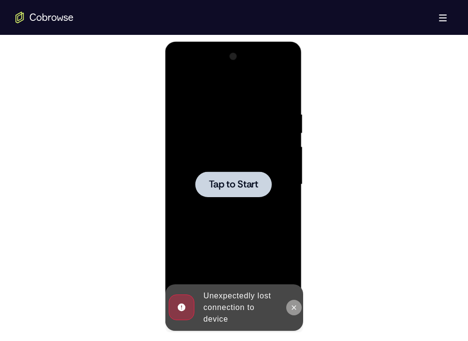
click at [296, 307] on icon at bounding box center [294, 307] width 8 height 8
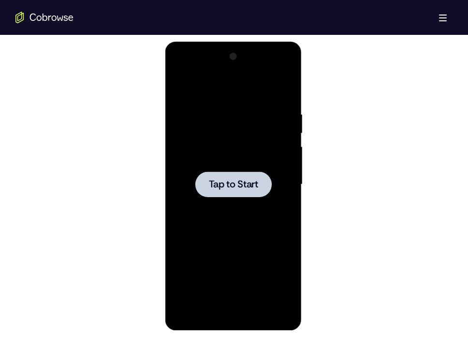
click at [251, 181] on span "Tap to Start" at bounding box center [233, 185] width 49 height 10
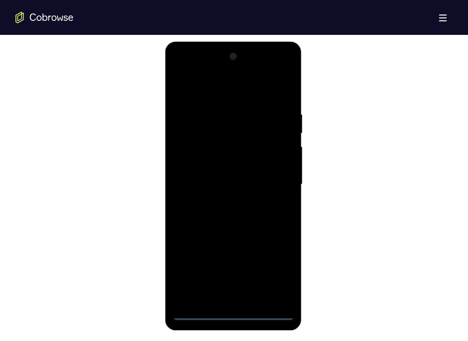
click at [229, 314] on div at bounding box center [233, 184] width 122 height 271
click at [279, 267] on div at bounding box center [233, 184] width 122 height 271
click at [201, 69] on div at bounding box center [233, 184] width 122 height 271
click at [272, 178] on div at bounding box center [233, 184] width 122 height 271
click at [223, 204] on div at bounding box center [233, 184] width 122 height 271
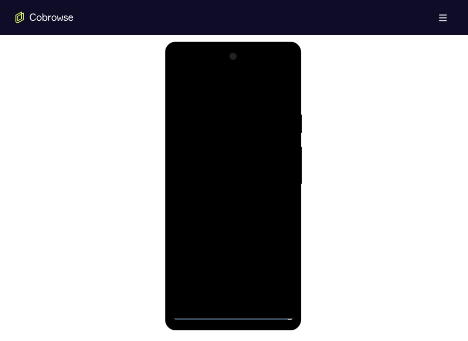
click at [212, 175] on div at bounding box center [233, 184] width 122 height 271
click at [219, 165] on div at bounding box center [233, 184] width 122 height 271
click at [217, 165] on div at bounding box center [233, 184] width 122 height 271
click at [227, 179] on div at bounding box center [233, 184] width 122 height 271
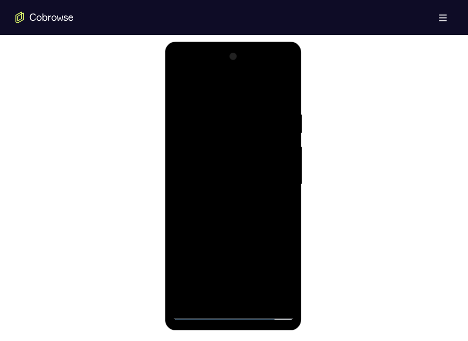
click at [238, 222] on div at bounding box center [233, 184] width 122 height 271
click at [215, 294] on div at bounding box center [233, 184] width 122 height 271
drag, startPoint x: 225, startPoint y: 91, endPoint x: 226, endPoint y: 58, distance: 33.4
click at [226, 58] on div at bounding box center [233, 184] width 122 height 271
click at [215, 85] on div at bounding box center [233, 184] width 122 height 271
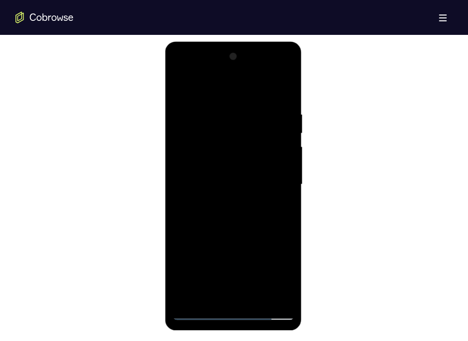
click at [215, 85] on div at bounding box center [233, 184] width 122 height 271
click at [221, 111] on div at bounding box center [233, 184] width 122 height 271
click at [208, 111] on div at bounding box center [233, 184] width 122 height 271
click at [242, 250] on div at bounding box center [233, 184] width 122 height 271
click at [191, 111] on div at bounding box center [233, 184] width 122 height 271
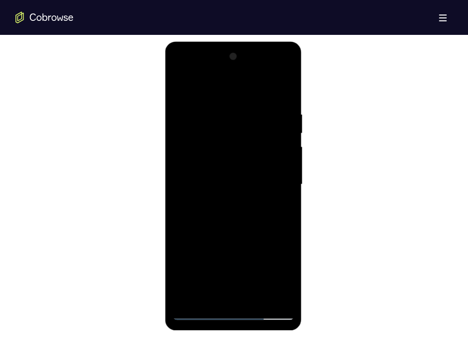
click at [271, 291] on div at bounding box center [233, 184] width 122 height 271
click at [283, 93] on div at bounding box center [233, 184] width 122 height 271
click at [255, 297] on div at bounding box center [233, 184] width 122 height 271
click at [243, 234] on div at bounding box center [233, 184] width 122 height 271
click at [279, 161] on div at bounding box center [233, 184] width 122 height 271
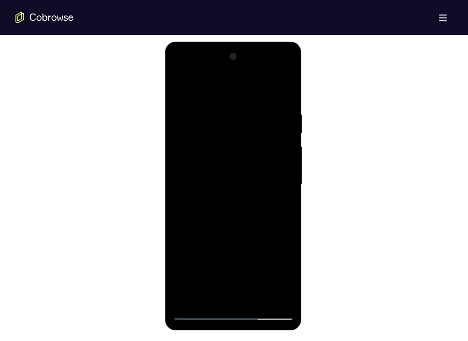
click at [186, 87] on div at bounding box center [233, 184] width 122 height 271
click at [200, 313] on div at bounding box center [233, 184] width 122 height 271
click at [182, 88] on div at bounding box center [233, 184] width 122 height 271
click at [180, 87] on div at bounding box center [233, 184] width 122 height 271
click at [212, 296] on div at bounding box center [233, 184] width 122 height 271
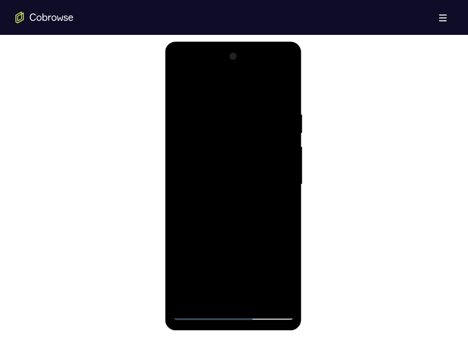
click at [241, 84] on div at bounding box center [233, 184] width 122 height 271
click at [234, 116] on div at bounding box center [233, 184] width 122 height 271
click at [185, 103] on div at bounding box center [233, 184] width 122 height 271
click at [271, 292] on div at bounding box center [233, 184] width 122 height 271
click at [284, 91] on div at bounding box center [233, 184] width 122 height 271
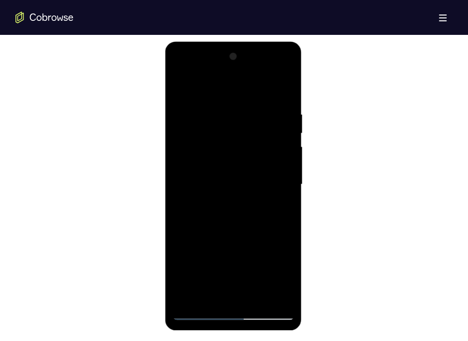
click at [178, 86] on div at bounding box center [233, 184] width 122 height 271
click at [286, 115] on div at bounding box center [233, 184] width 122 height 271
click at [244, 86] on div at bounding box center [233, 184] width 122 height 271
click at [244, 105] on div at bounding box center [233, 184] width 122 height 271
click at [234, 199] on div at bounding box center [233, 184] width 122 height 271
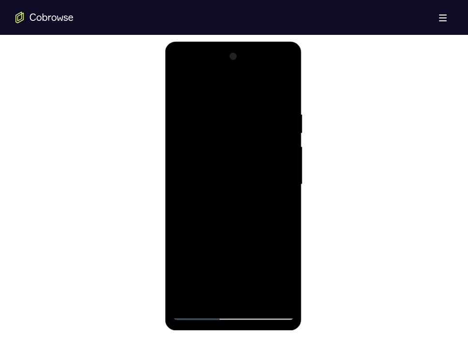
drag, startPoint x: 239, startPoint y: 233, endPoint x: 243, endPoint y: 161, distance: 72.8
click at [243, 161] on div at bounding box center [233, 184] width 122 height 271
drag, startPoint x: 238, startPoint y: 246, endPoint x: 241, endPoint y: 121, distance: 124.9
click at [241, 121] on div at bounding box center [233, 184] width 122 height 271
click at [189, 298] on div at bounding box center [233, 184] width 122 height 271
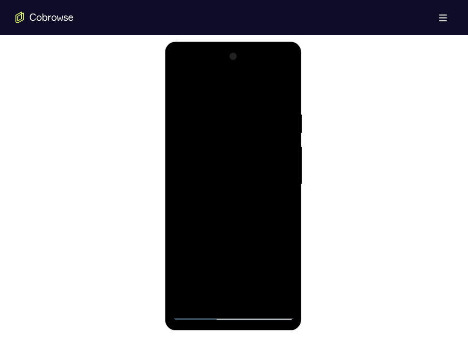
click at [210, 295] on div at bounding box center [233, 184] width 122 height 271
click at [233, 88] on div at bounding box center [233, 184] width 122 height 271
click at [241, 86] on div at bounding box center [233, 184] width 122 height 271
click at [269, 85] on div at bounding box center [233, 184] width 122 height 271
click at [286, 115] on div at bounding box center [233, 184] width 122 height 271
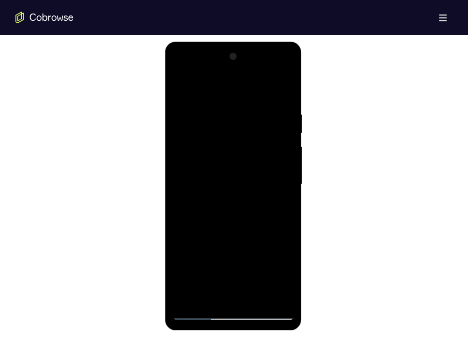
click at [284, 89] on div at bounding box center [233, 184] width 122 height 271
click at [187, 296] on div at bounding box center [233, 184] width 122 height 271
drag, startPoint x: 245, startPoint y: 191, endPoint x: 246, endPoint y: 74, distance: 117.1
click at [246, 74] on div at bounding box center [233, 184] width 122 height 271
drag, startPoint x: 283, startPoint y: 253, endPoint x: 276, endPoint y: 137, distance: 115.3
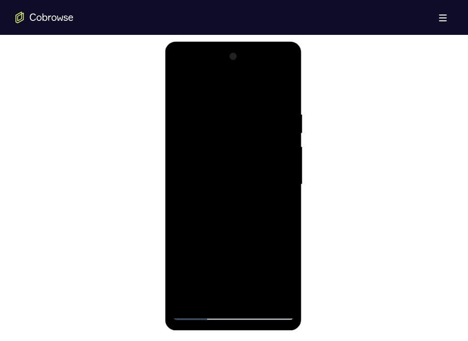
click at [276, 137] on div at bounding box center [233, 184] width 122 height 271
drag, startPoint x: 273, startPoint y: 224, endPoint x: 270, endPoint y: 133, distance: 91.5
click at [270, 133] on div at bounding box center [233, 184] width 122 height 271
drag, startPoint x: 258, startPoint y: 223, endPoint x: 262, endPoint y: 121, distance: 101.2
click at [262, 121] on div at bounding box center [233, 184] width 122 height 271
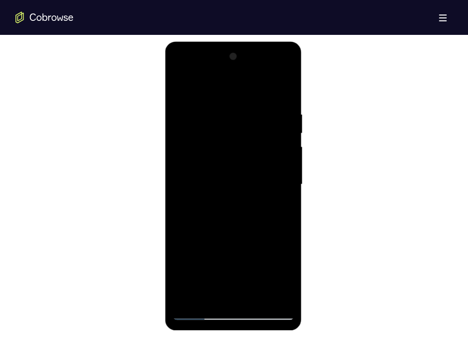
drag, startPoint x: 251, startPoint y: 255, endPoint x: 256, endPoint y: 121, distance: 133.7
click at [256, 121] on div at bounding box center [233, 184] width 122 height 271
drag, startPoint x: 243, startPoint y: 234, endPoint x: 237, endPoint y: 114, distance: 120.2
click at [237, 114] on div at bounding box center [233, 184] width 122 height 271
drag, startPoint x: 270, startPoint y: 247, endPoint x: 265, endPoint y: 120, distance: 126.9
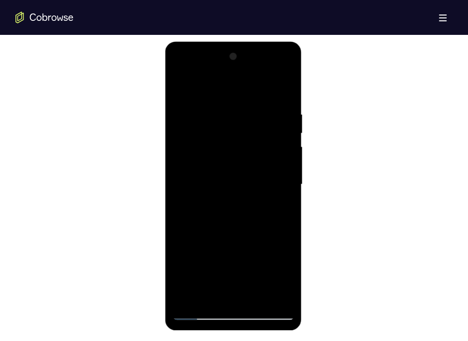
click at [265, 120] on div at bounding box center [233, 184] width 122 height 271
drag, startPoint x: 254, startPoint y: 222, endPoint x: 251, endPoint y: 94, distance: 127.3
click at [251, 94] on div at bounding box center [233, 184] width 122 height 271
drag, startPoint x: 256, startPoint y: 245, endPoint x: 265, endPoint y: 82, distance: 163.9
click at [265, 82] on div at bounding box center [233, 184] width 122 height 271
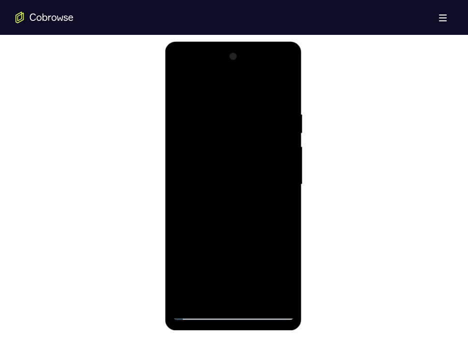
drag, startPoint x: 257, startPoint y: 223, endPoint x: 256, endPoint y: 157, distance: 65.3
click at [256, 157] on div at bounding box center [233, 184] width 122 height 271
drag, startPoint x: 256, startPoint y: 157, endPoint x: 258, endPoint y: 61, distance: 95.8
click at [258, 61] on div at bounding box center [233, 184] width 122 height 271
drag, startPoint x: 258, startPoint y: 171, endPoint x: 251, endPoint y: 73, distance: 98.5
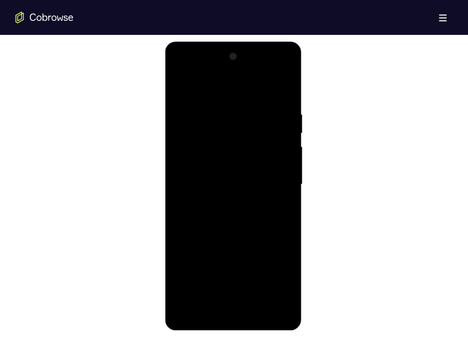
click at [251, 73] on div at bounding box center [233, 184] width 122 height 271
click at [241, 42] on div at bounding box center [233, 42] width 137 height 0
